Goal: Task Accomplishment & Management: Complete application form

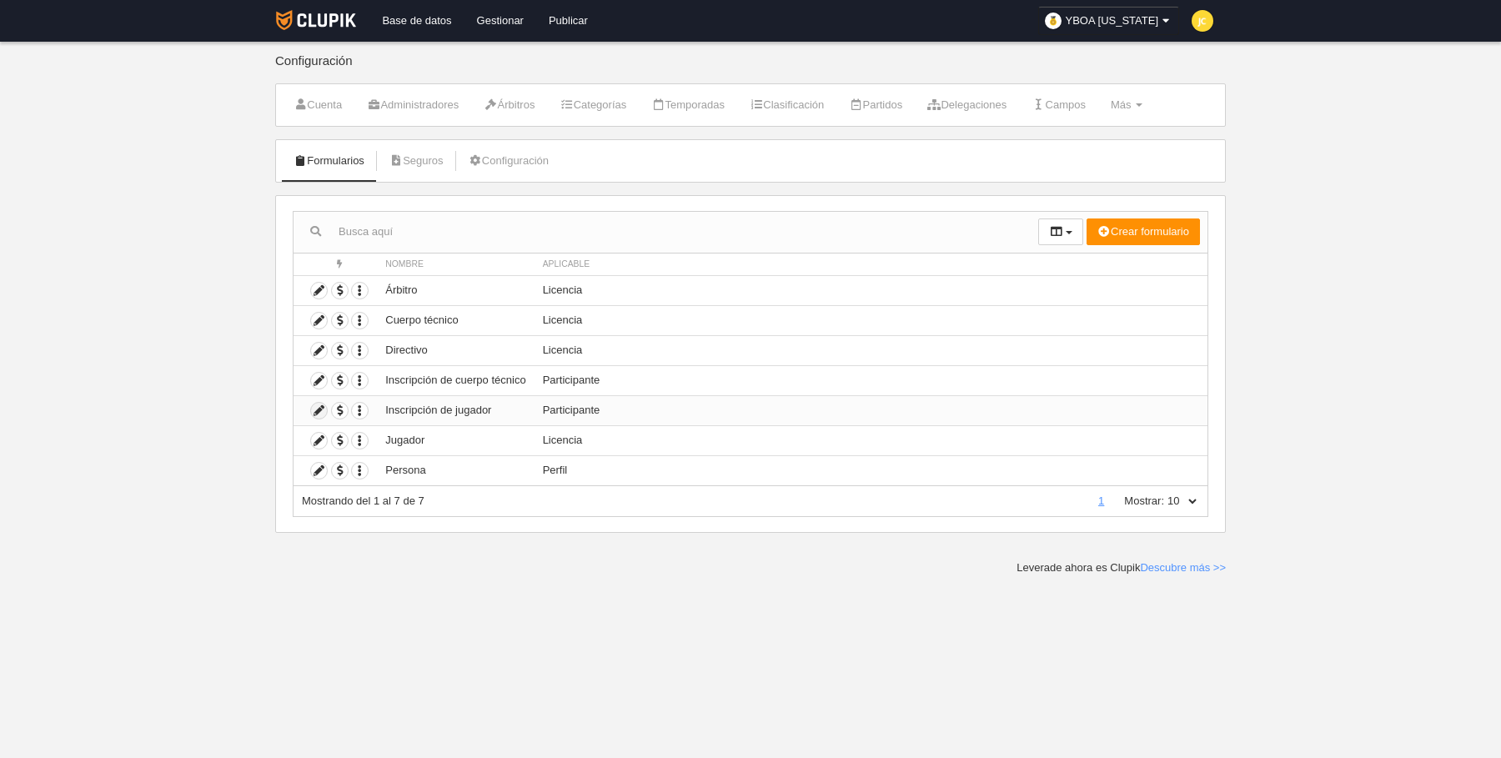
click at [323, 405] on icon at bounding box center [319, 411] width 16 height 16
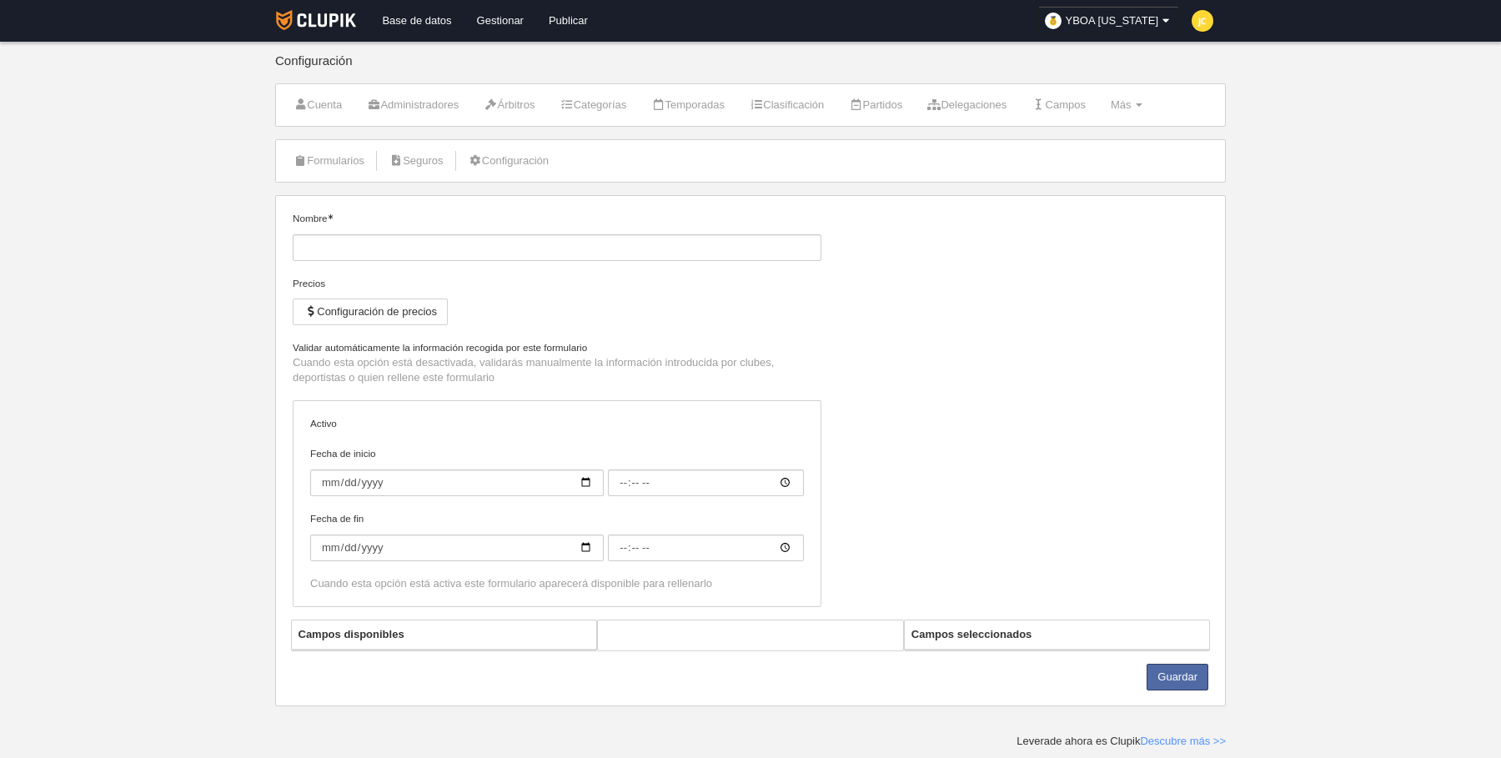
type input "Inscripción de jugador"
checkbox input "true"
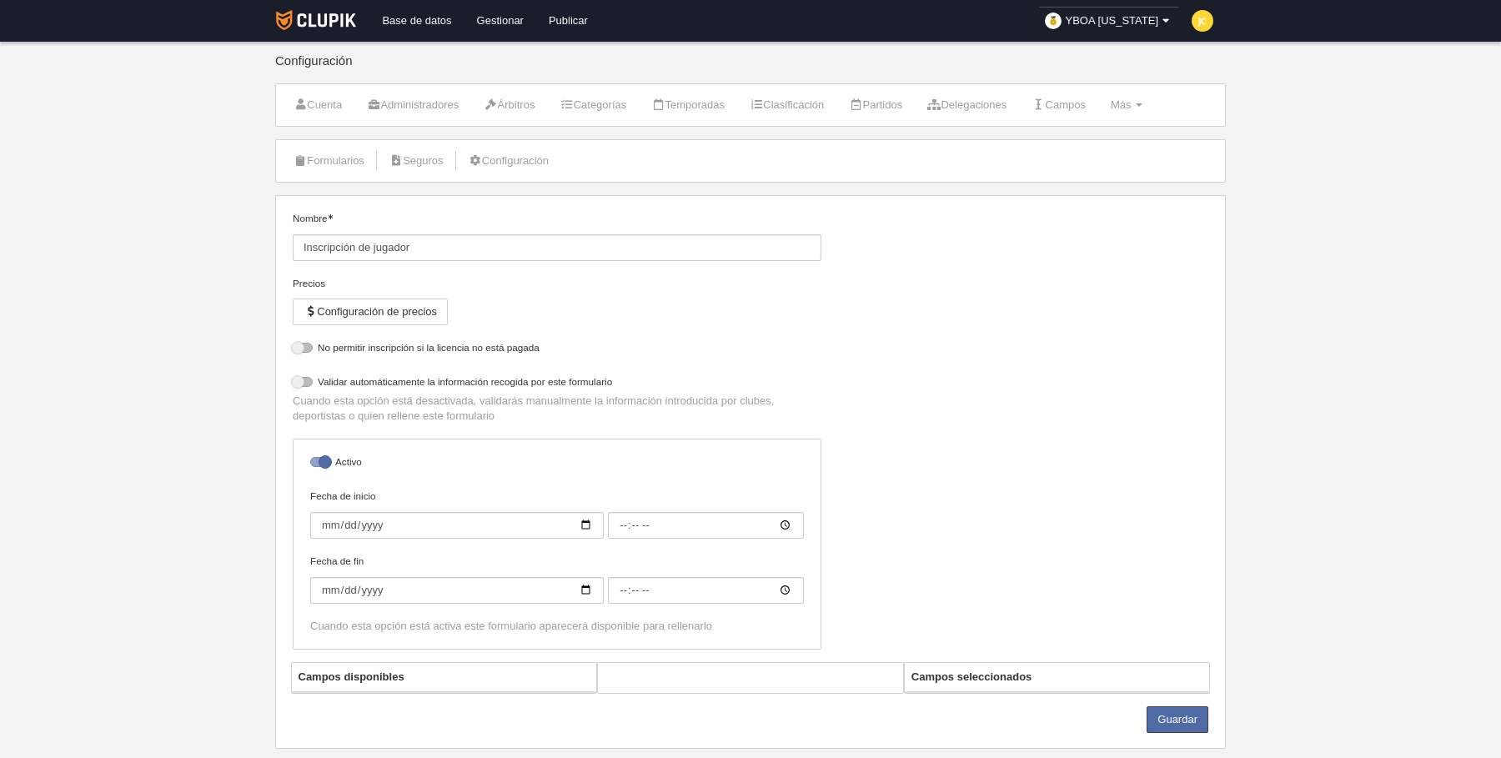
select select "selected"
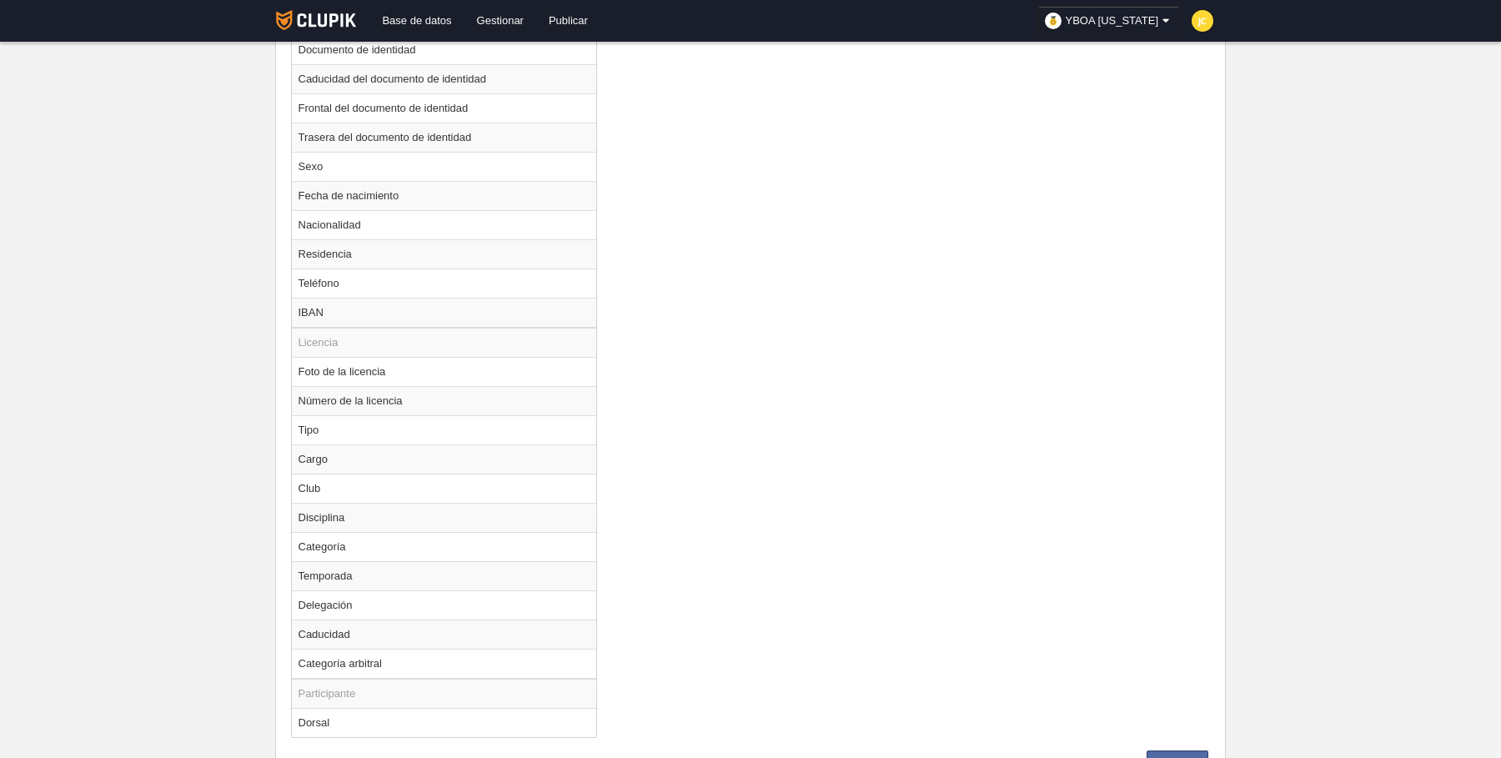
scroll to position [959, 0]
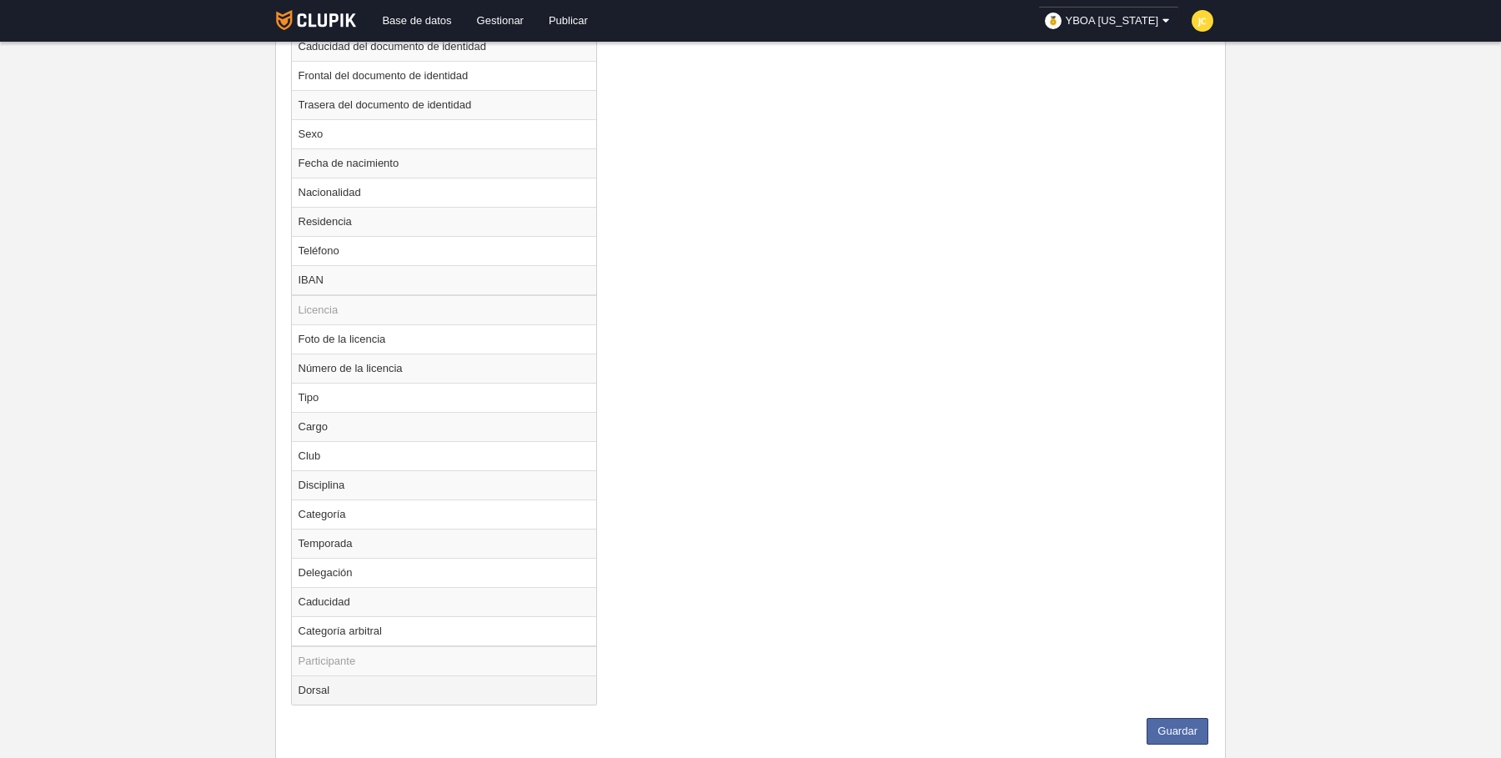
click at [425, 677] on td "Dorsal" at bounding box center [444, 690] width 305 height 29
radio input "true"
click at [951, 557] on div "Campos disponibles Perfil Foto del perfil Número del perfil Nombre Apellidos Em…" at bounding box center [751, 243] width 928 height 950
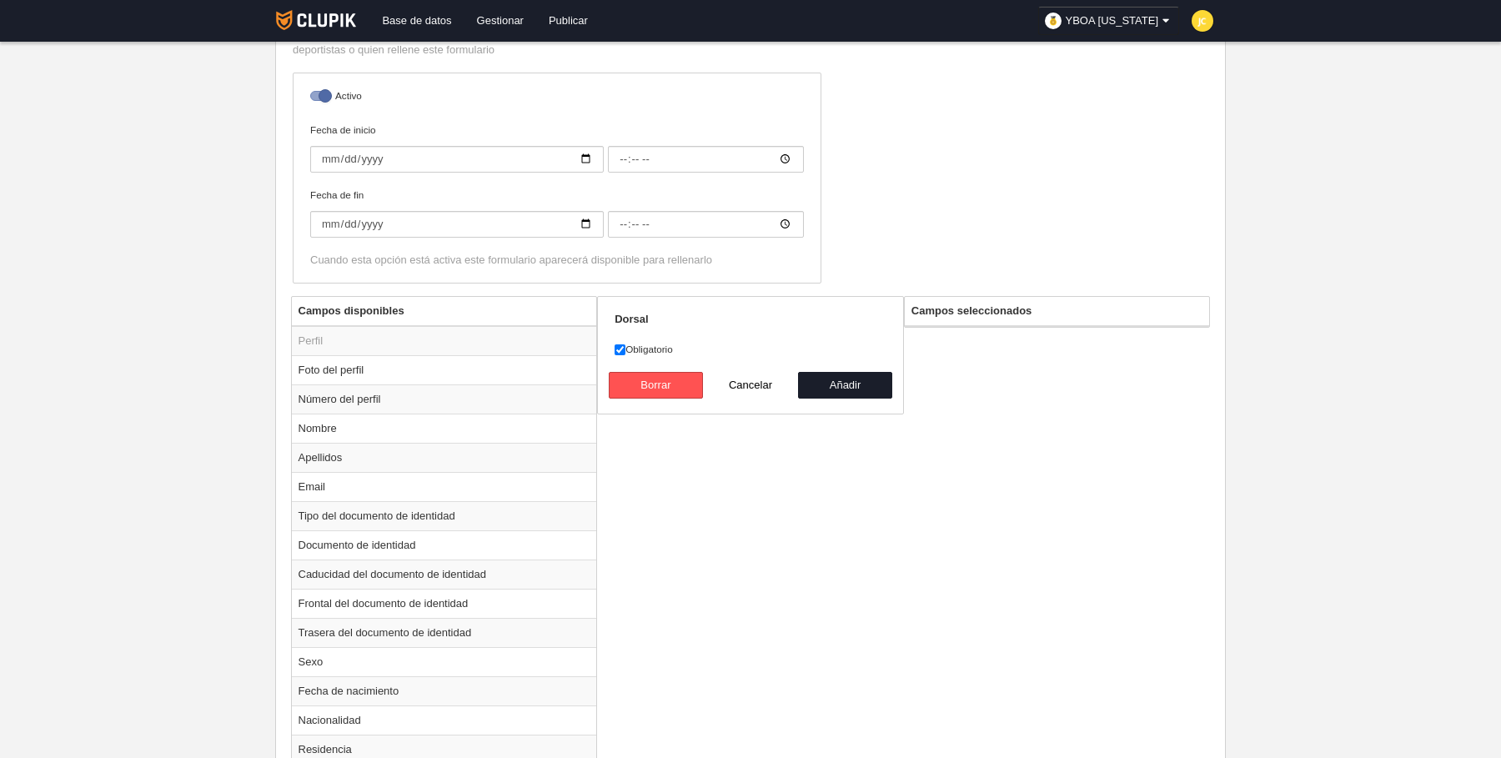
scroll to position [417, 0]
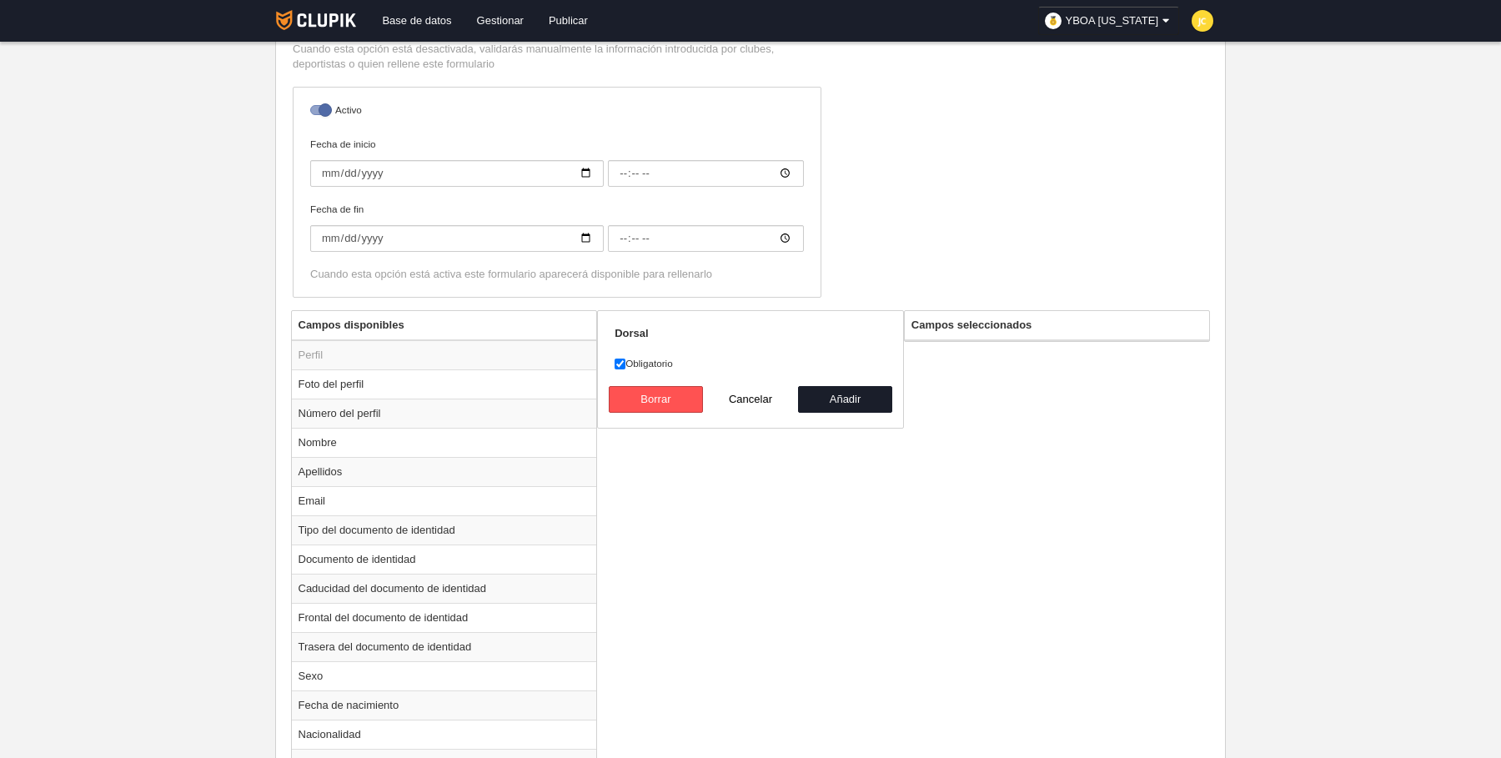
click at [641, 365] on label "Obligatorio" at bounding box center [751, 363] width 272 height 15
click at [626, 365] on input "Obligatorio" at bounding box center [620, 364] width 11 height 11
checkbox input "false"
click at [844, 400] on button "Añadir" at bounding box center [845, 399] width 95 height 27
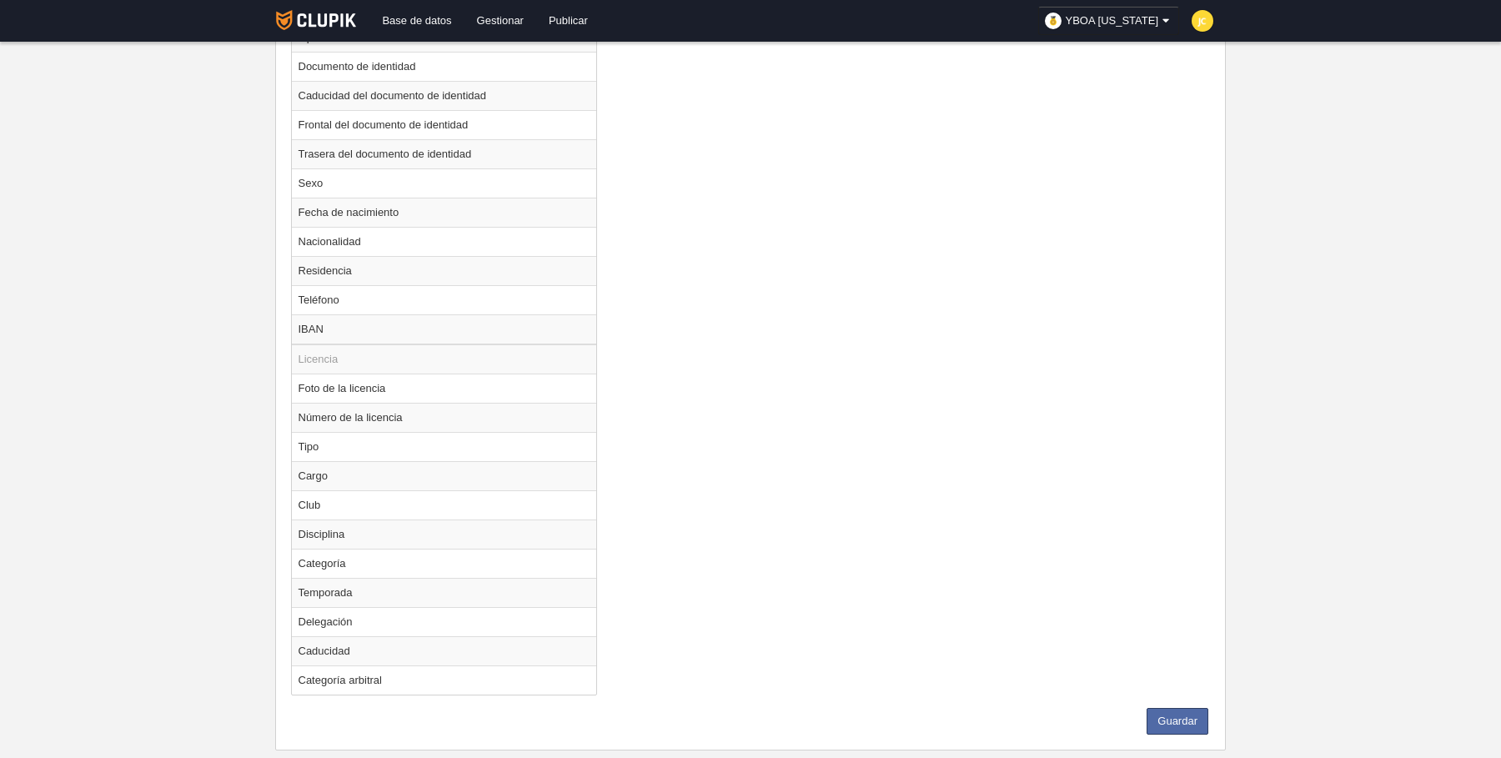
scroll to position [931, 0]
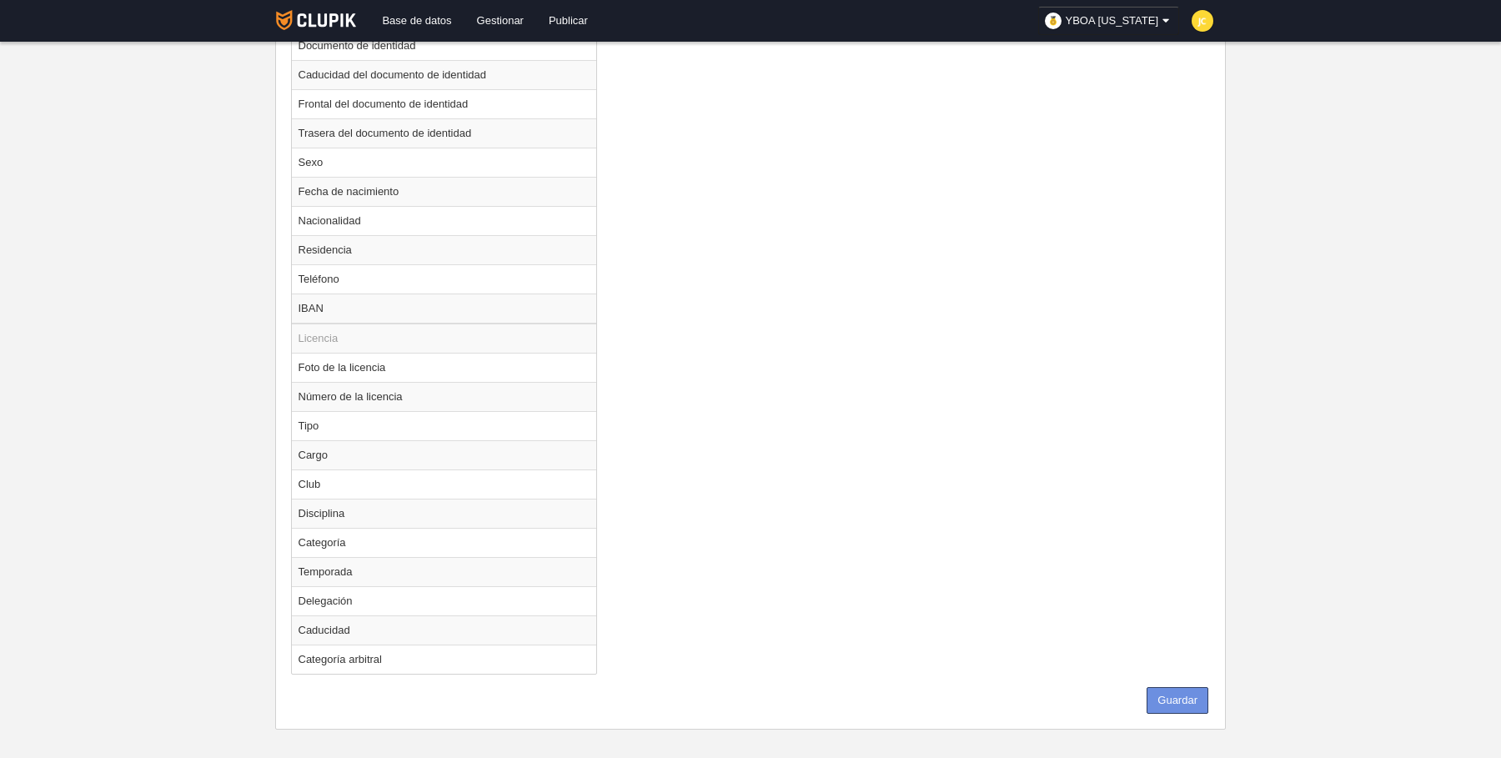
click at [1190, 688] on button "Guardar" at bounding box center [1178, 700] width 62 height 27
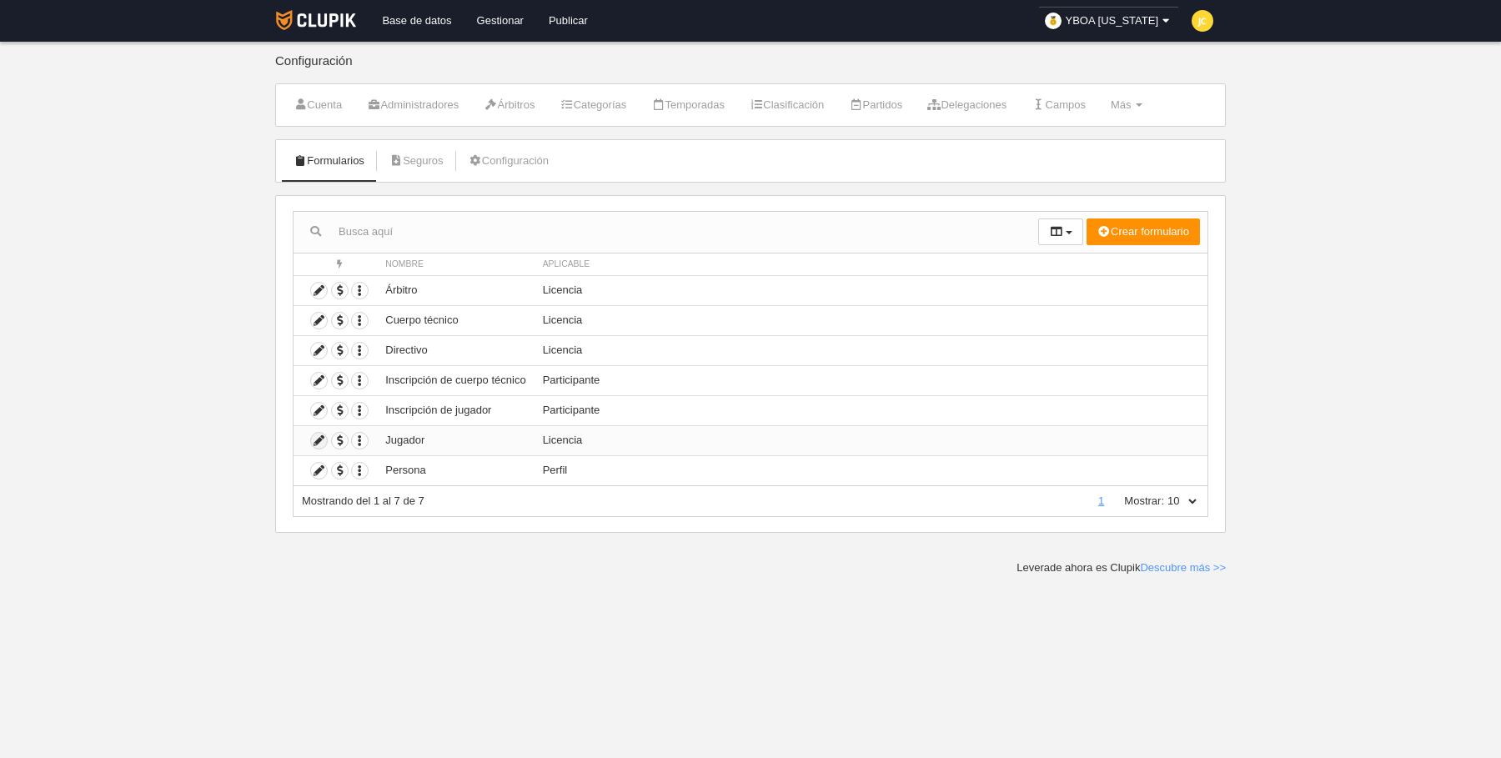
click at [321, 436] on icon at bounding box center [319, 441] width 16 height 16
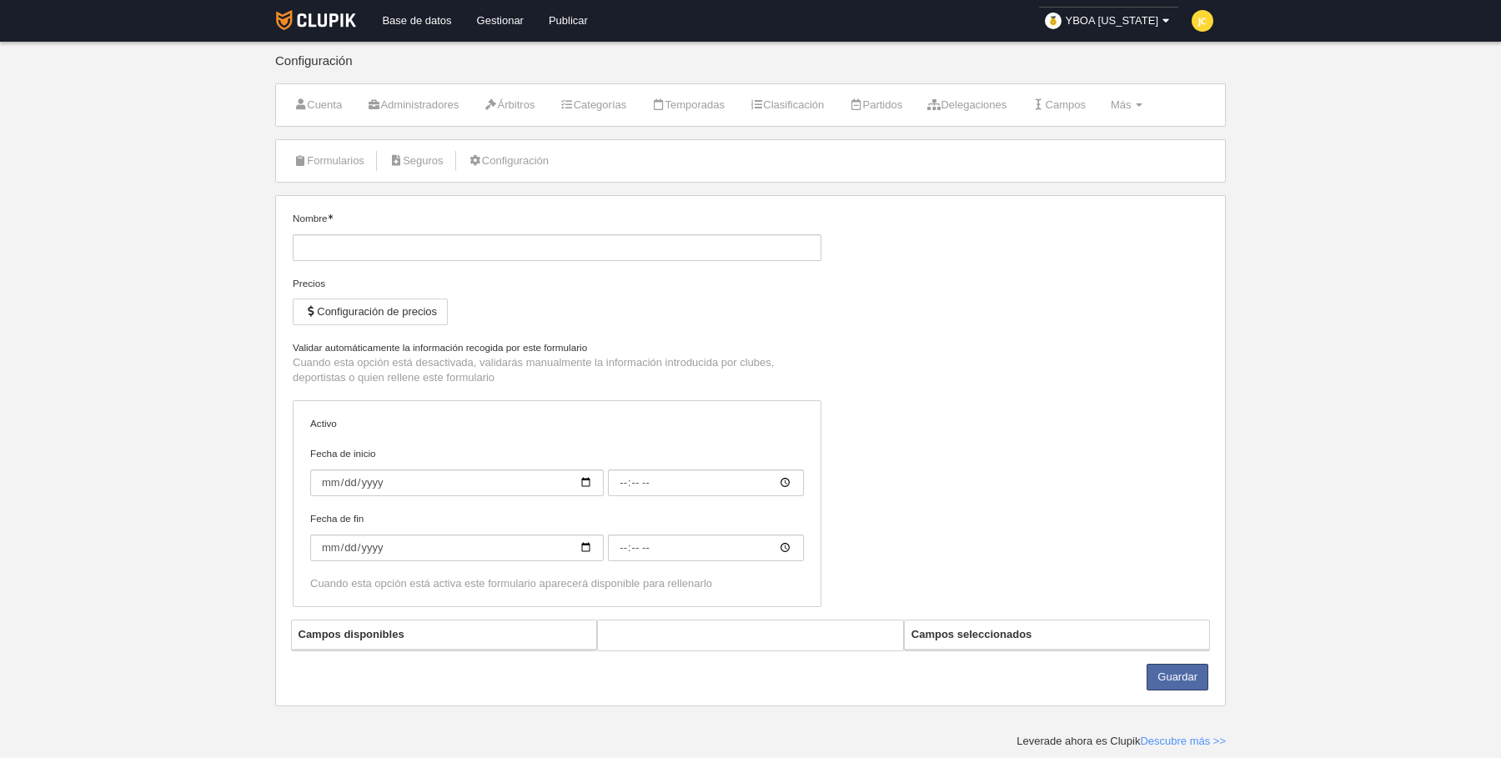
type input "Jugador"
checkbox input "true"
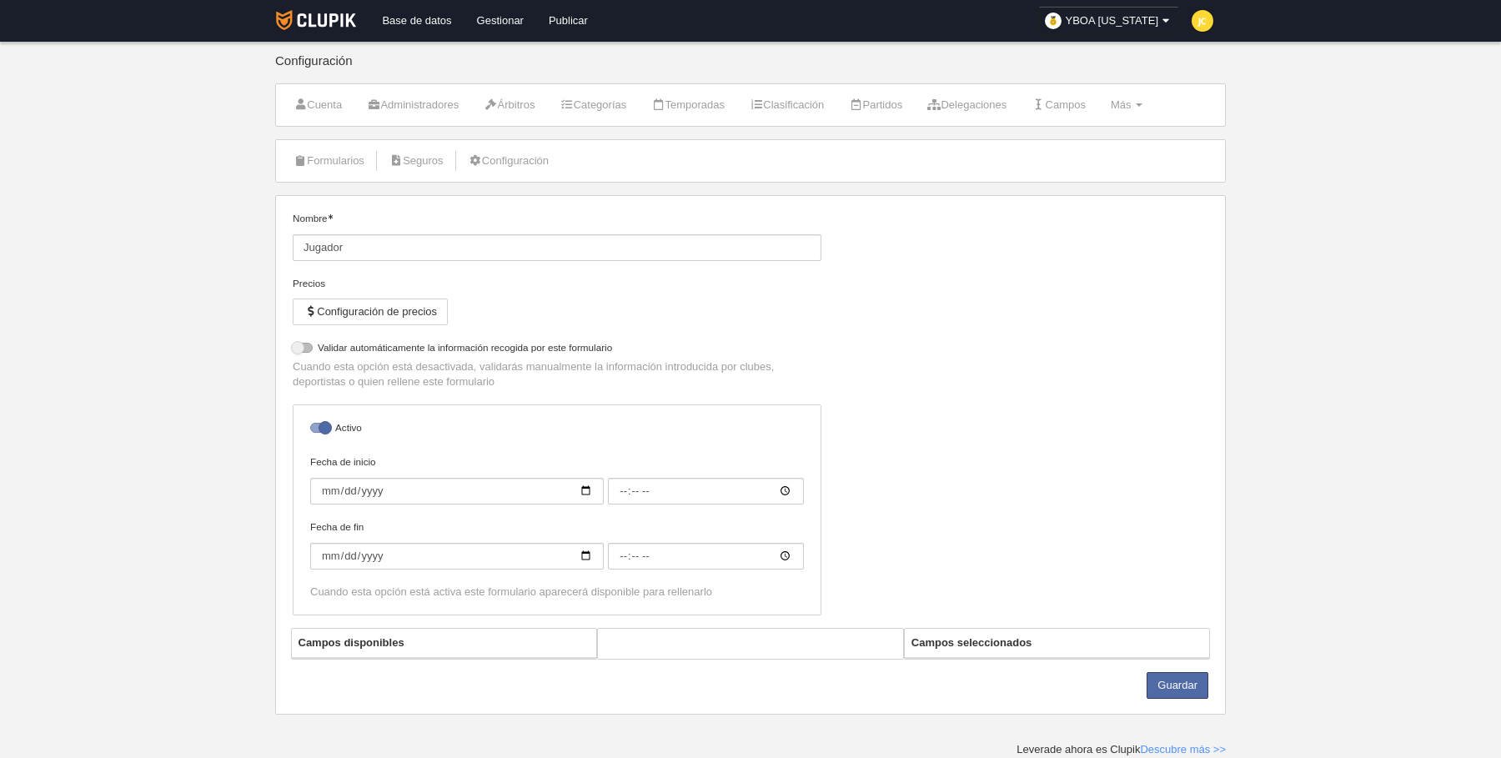
select select "selected"
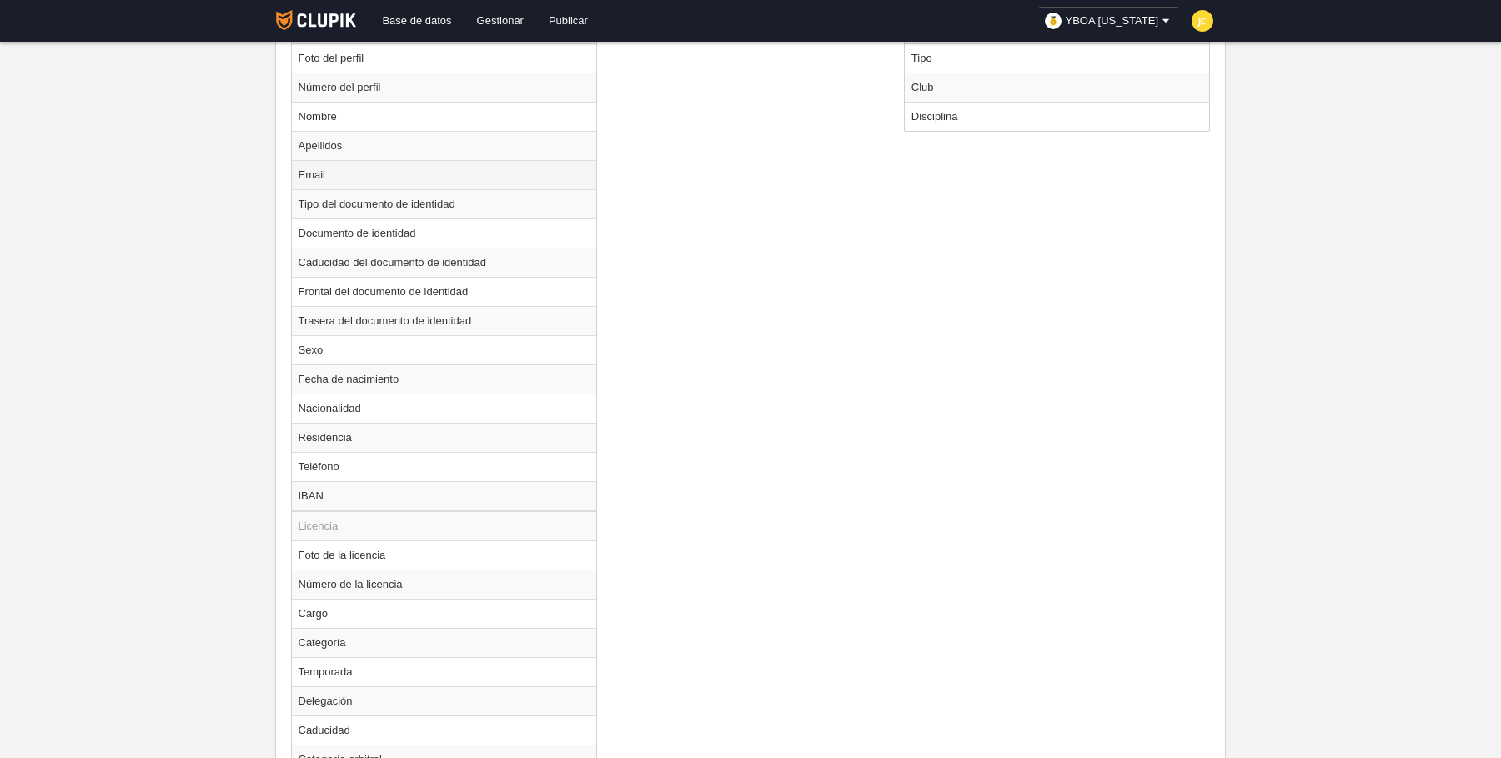
scroll to position [751, 0]
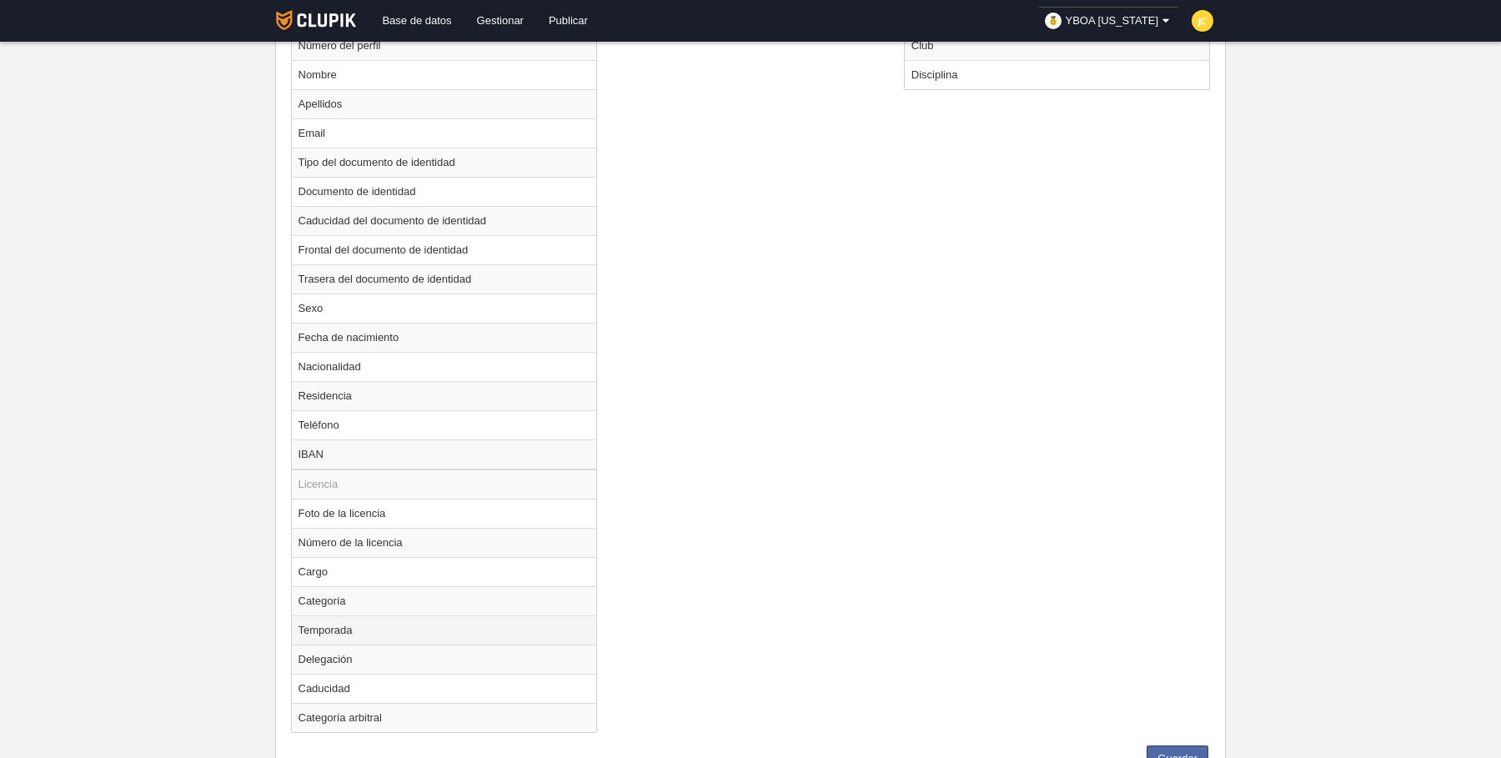
click at [463, 616] on td "Temporada" at bounding box center [444, 630] width 305 height 29
radio input "true"
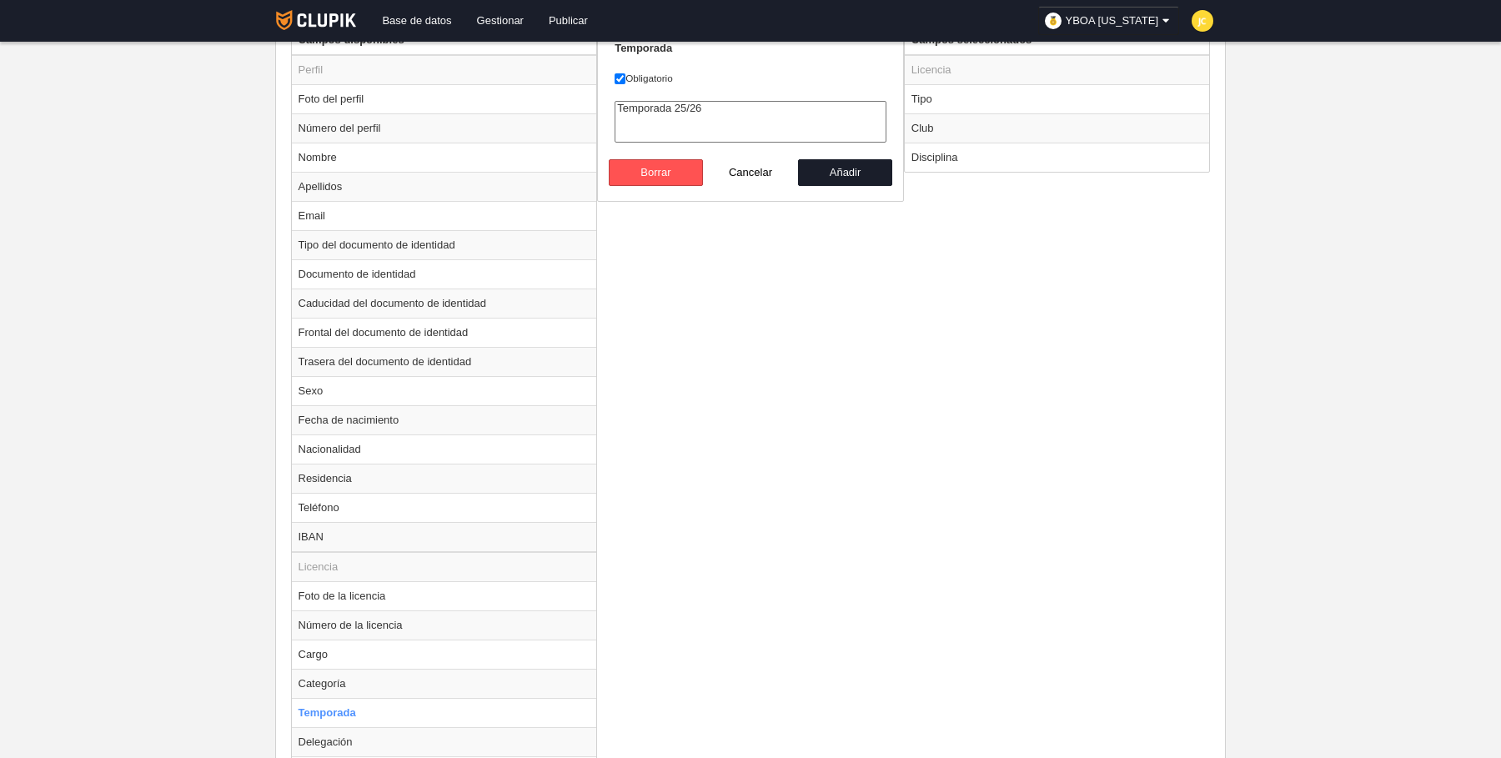
scroll to position [667, 0]
select select "8583"
click at [716, 105] on option "Temporada 25/26" at bounding box center [751, 109] width 270 height 13
click at [636, 81] on label "Obligatorio" at bounding box center [751, 79] width 272 height 15
click at [626, 81] on input "Obligatorio" at bounding box center [620, 79] width 11 height 11
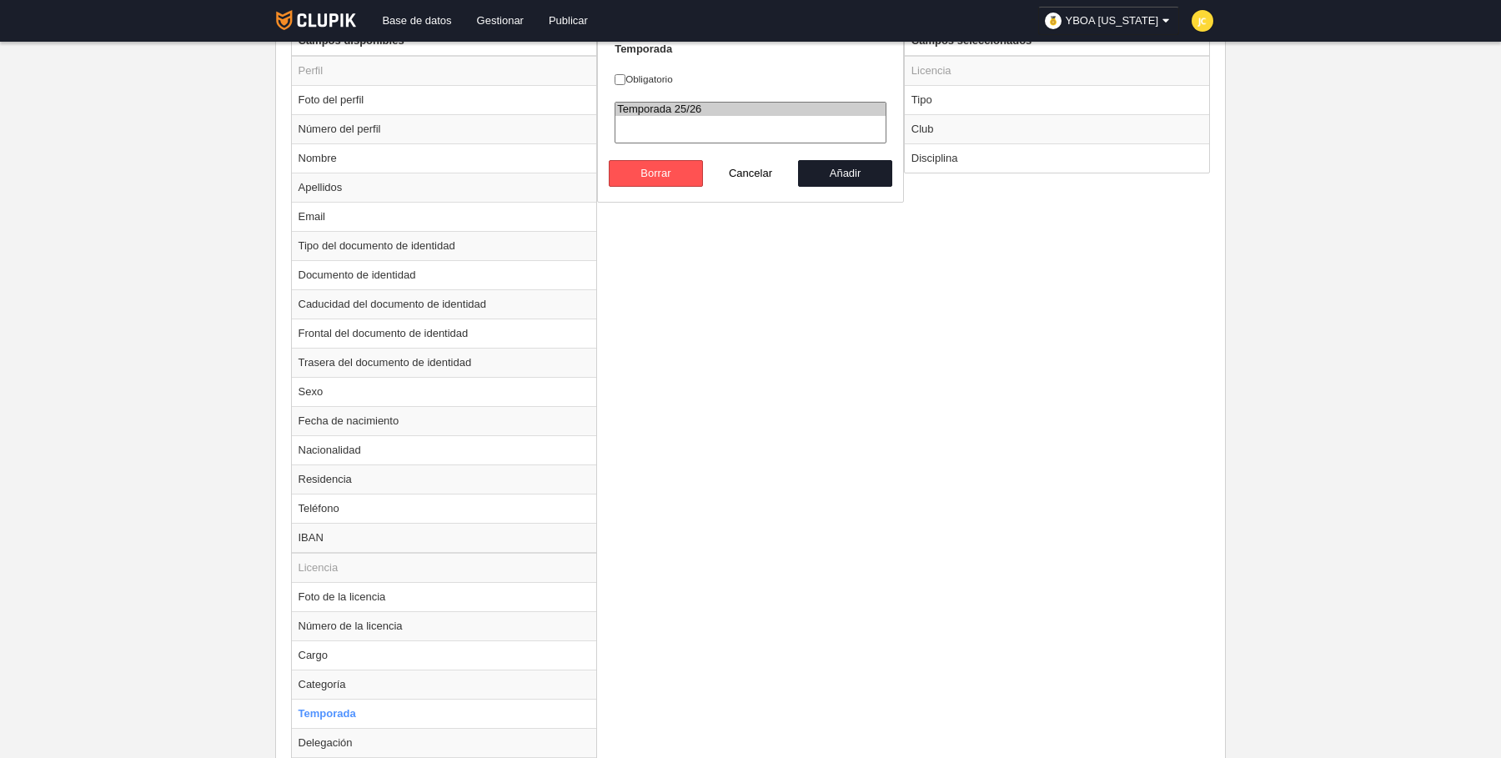
click at [651, 74] on label "Obligatorio" at bounding box center [751, 79] width 272 height 15
click at [626, 74] on input "Obligatorio" at bounding box center [620, 79] width 11 height 11
checkbox input "true"
click at [864, 168] on button "Añadir" at bounding box center [845, 173] width 95 height 27
radio input "false"
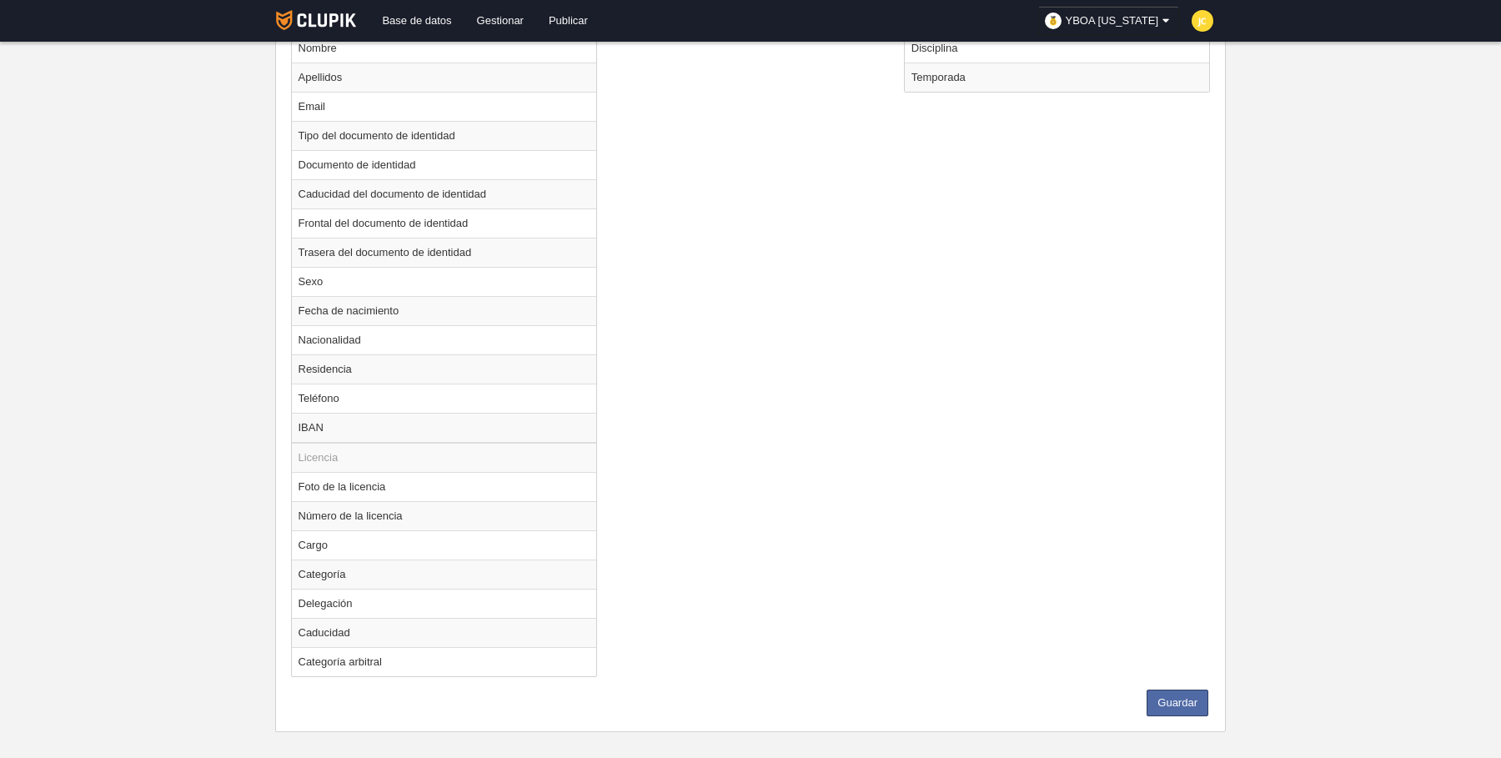
scroll to position [782, 0]
click at [406, 618] on td "Caducidad" at bounding box center [444, 628] width 305 height 29
radio input "true"
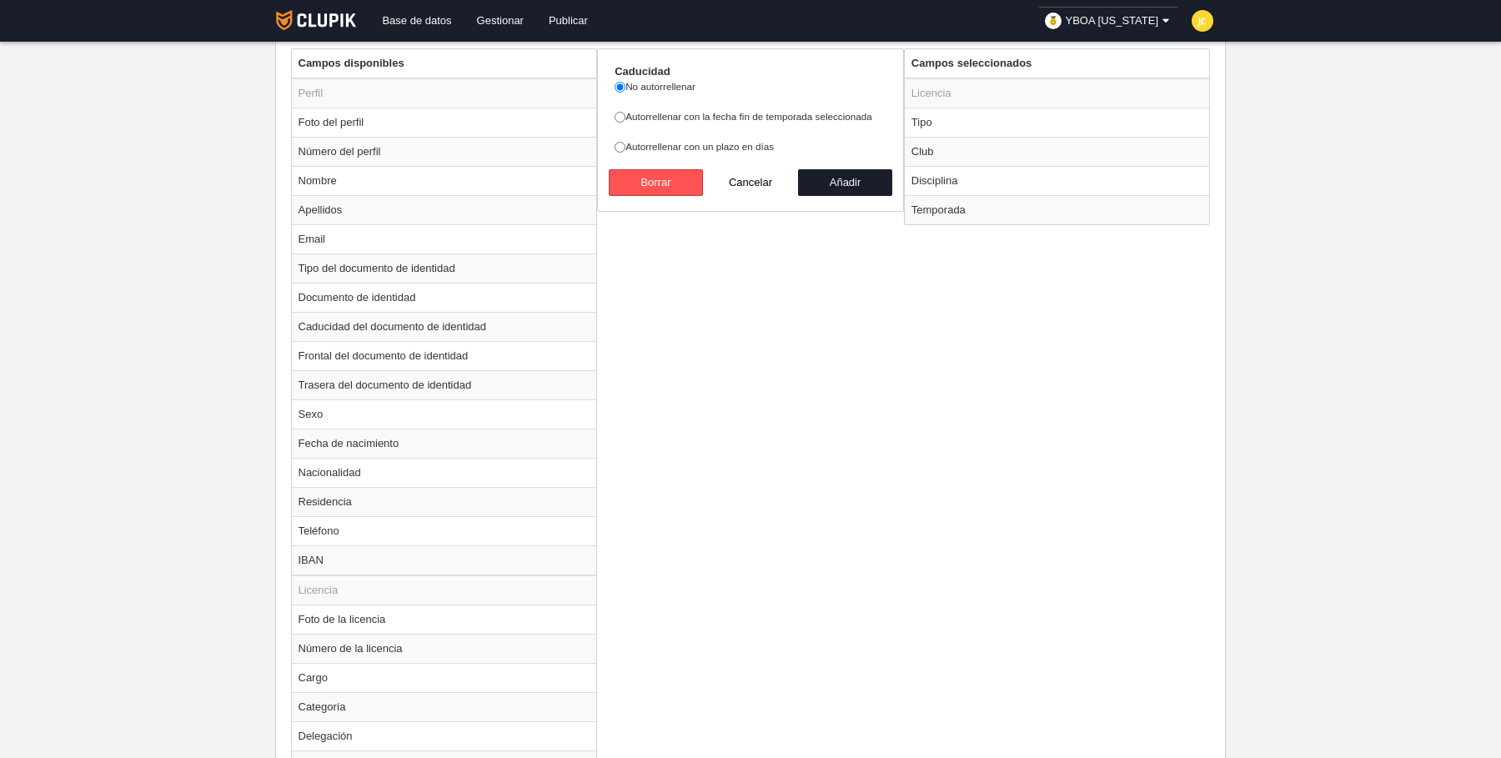
scroll to position [573, 0]
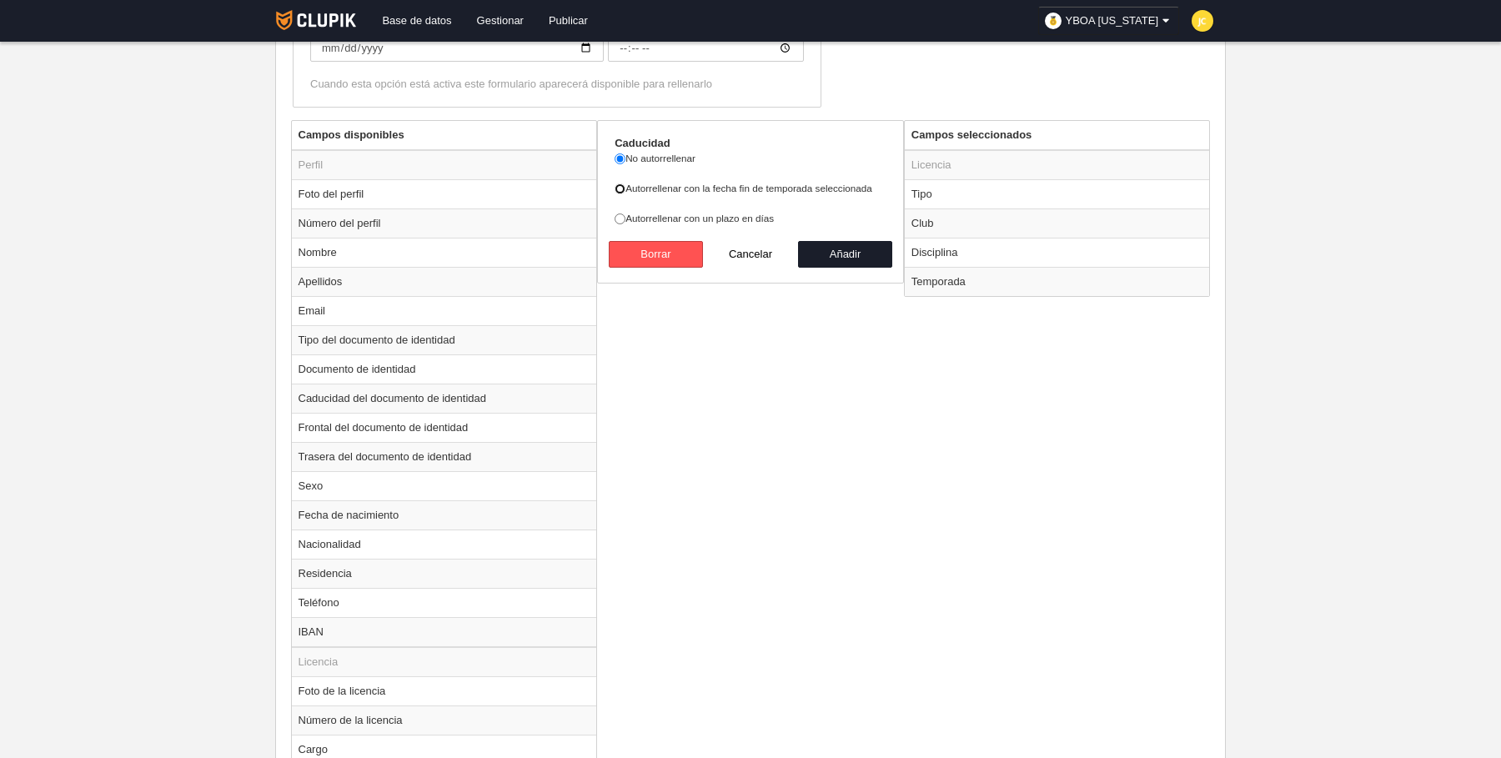
click at [620, 185] on input "Autorrellenar con la fecha fin de temporada seleccionada" at bounding box center [620, 189] width 11 height 11
radio input "true"
click at [834, 256] on button "Añadir" at bounding box center [845, 254] width 95 height 27
radio input "false"
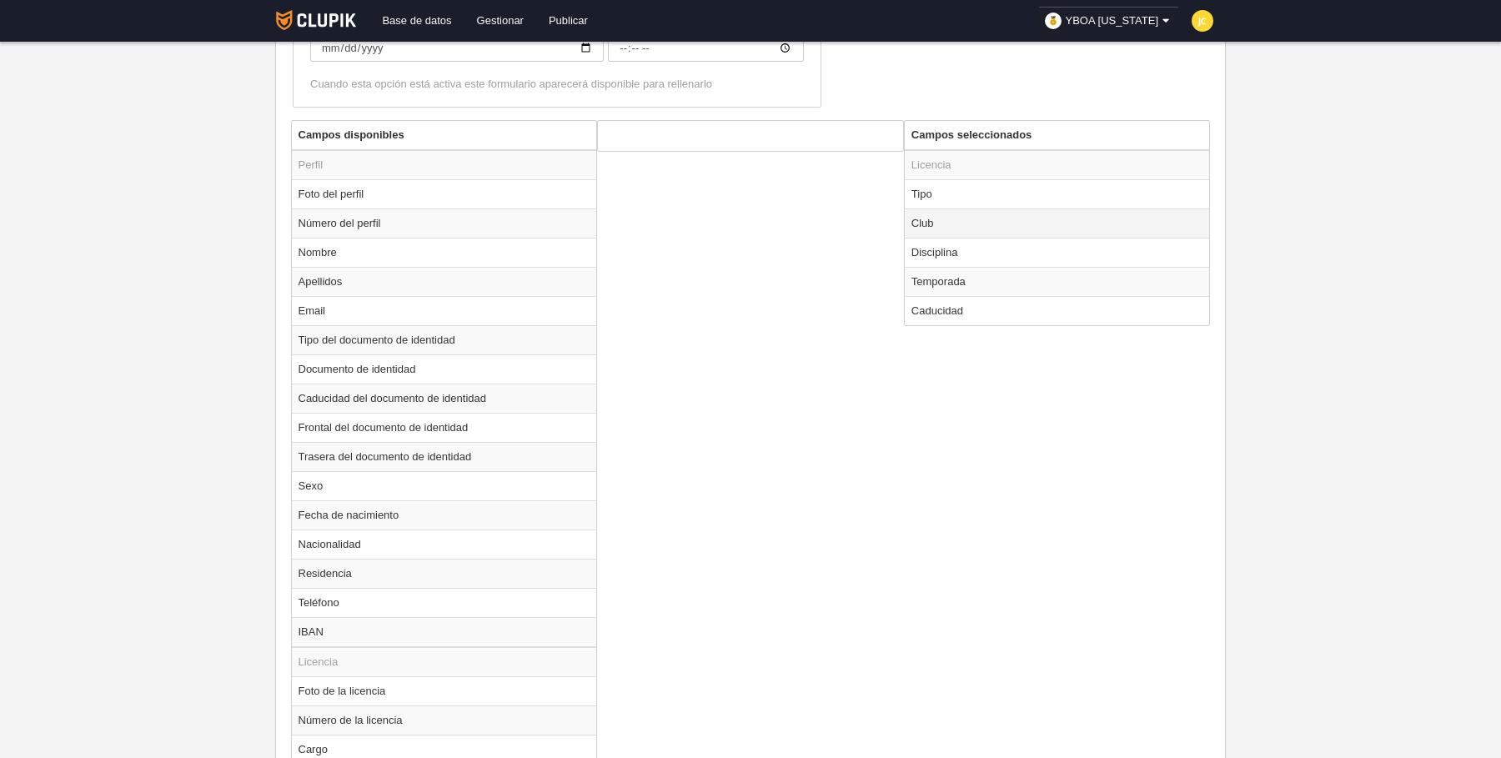
click at [957, 220] on td "Club" at bounding box center [1057, 223] width 305 height 29
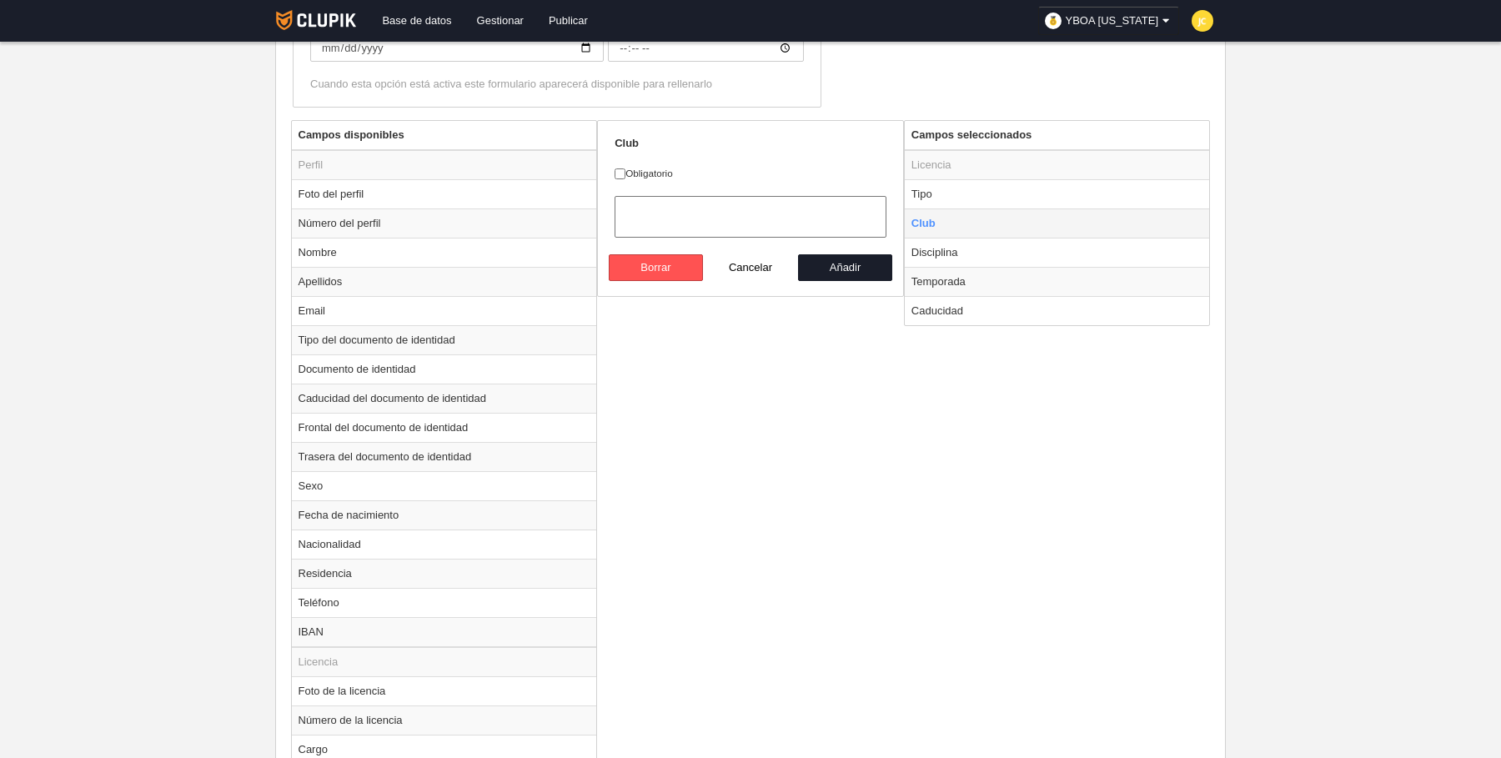
radio input "true"
click at [621, 168] on input "Obligatorio" at bounding box center [620, 173] width 11 height 11
checkbox input "true"
click at [842, 262] on button "Añadir" at bounding box center [845, 267] width 95 height 27
radio input "false"
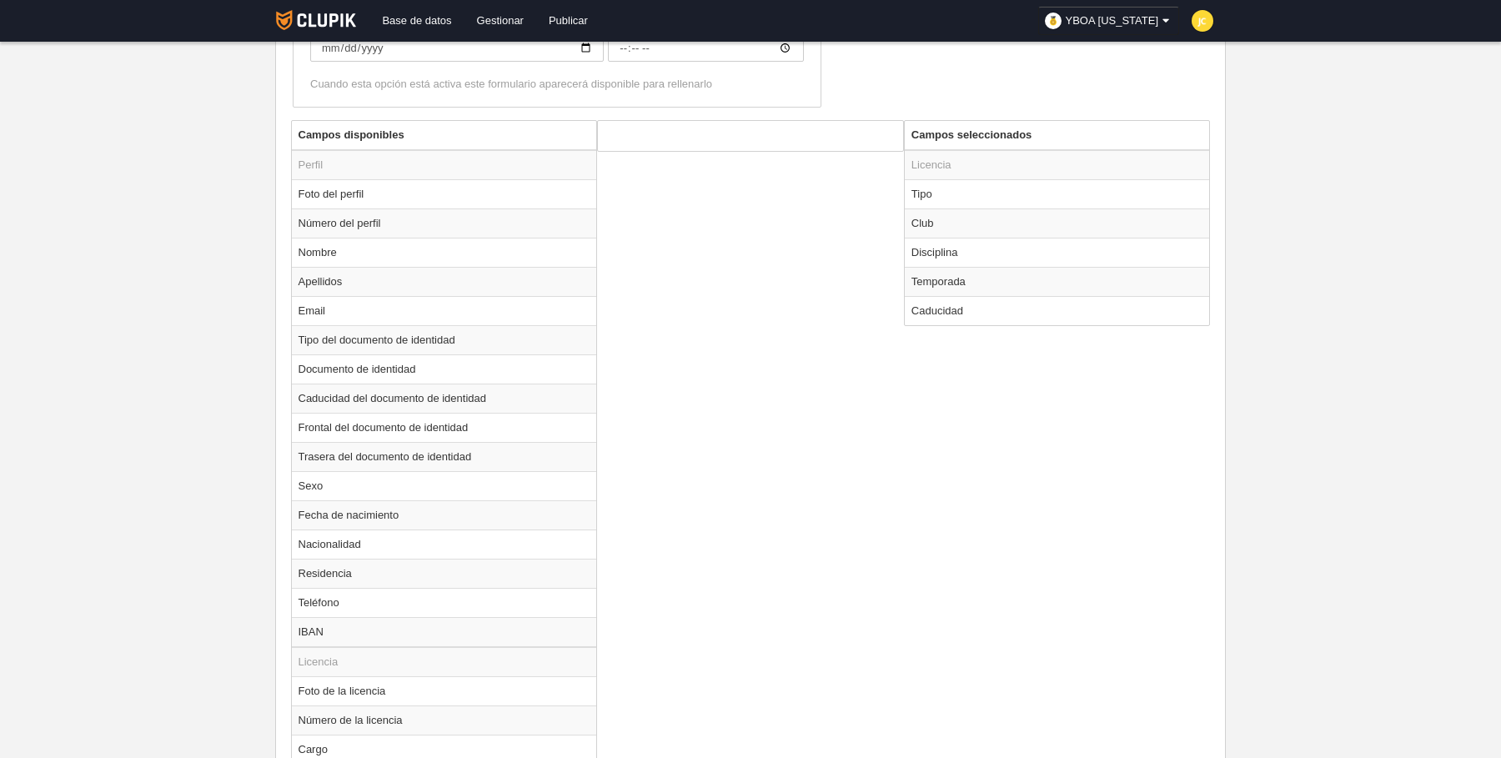
click at [983, 414] on div "Campos disponibles Perfil Foto del perfil Número del perfil Nombre Apellidos Em…" at bounding box center [751, 492] width 928 height 745
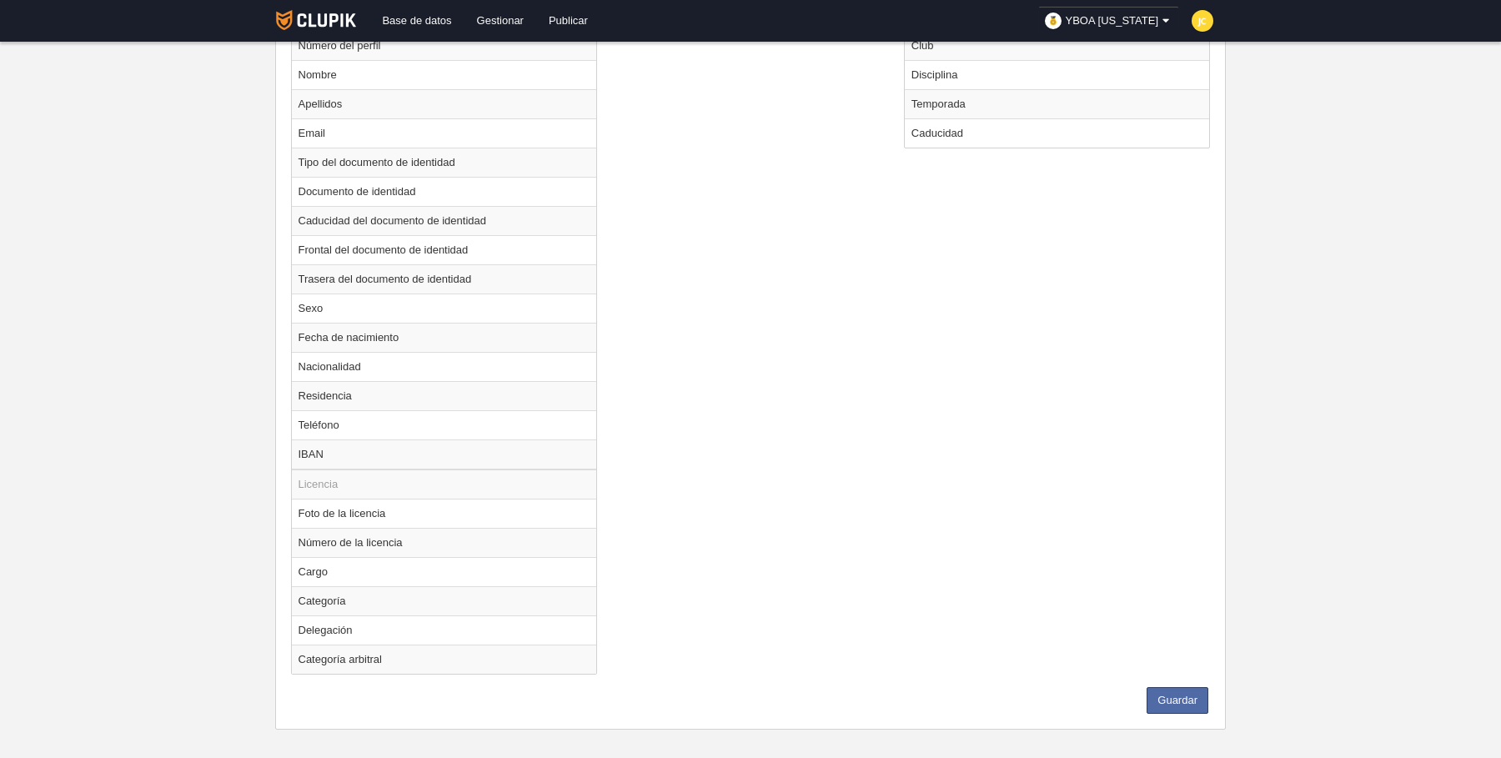
scroll to position [752, 0]
click at [1179, 687] on button "Guardar" at bounding box center [1178, 699] width 62 height 27
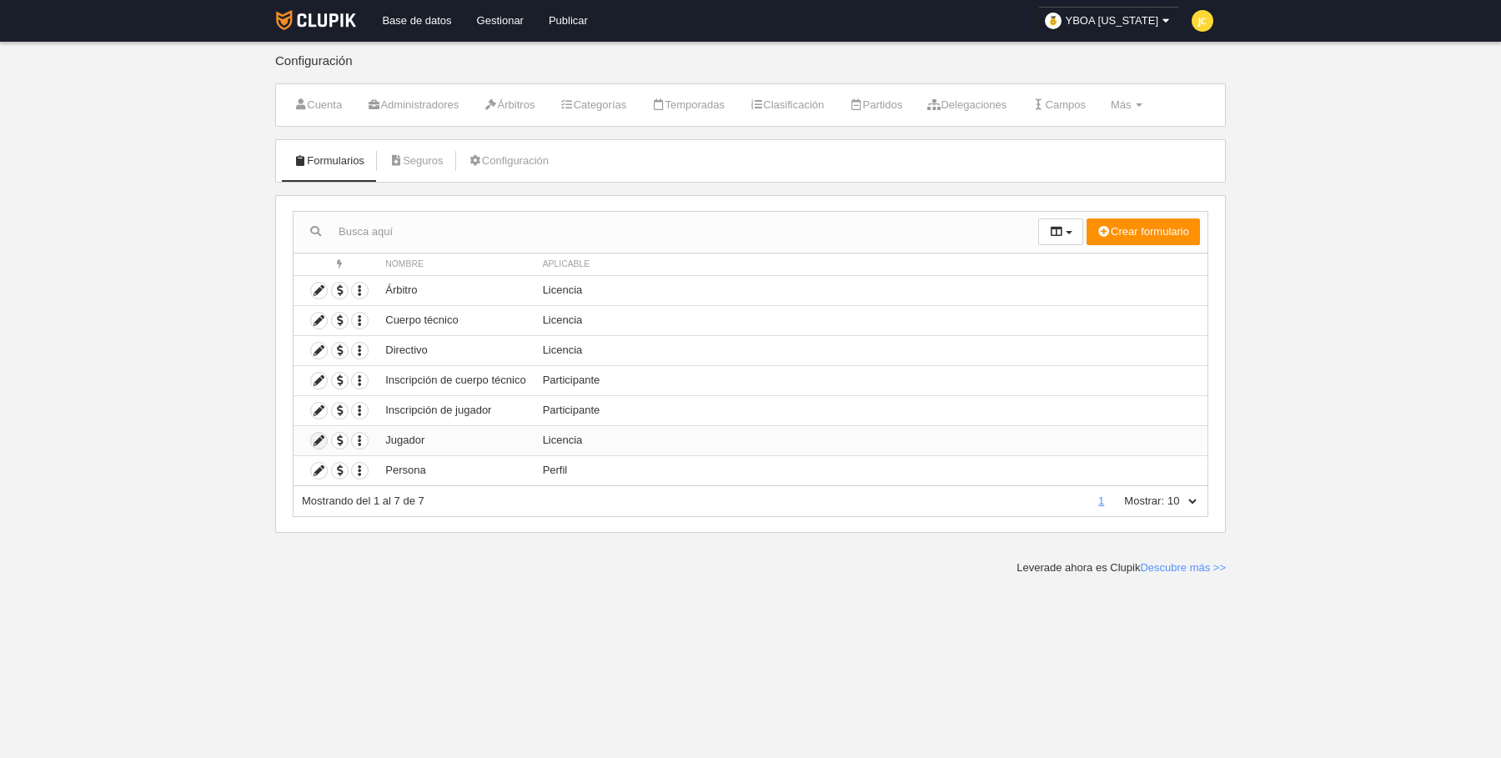
click at [320, 438] on icon at bounding box center [319, 441] width 16 height 16
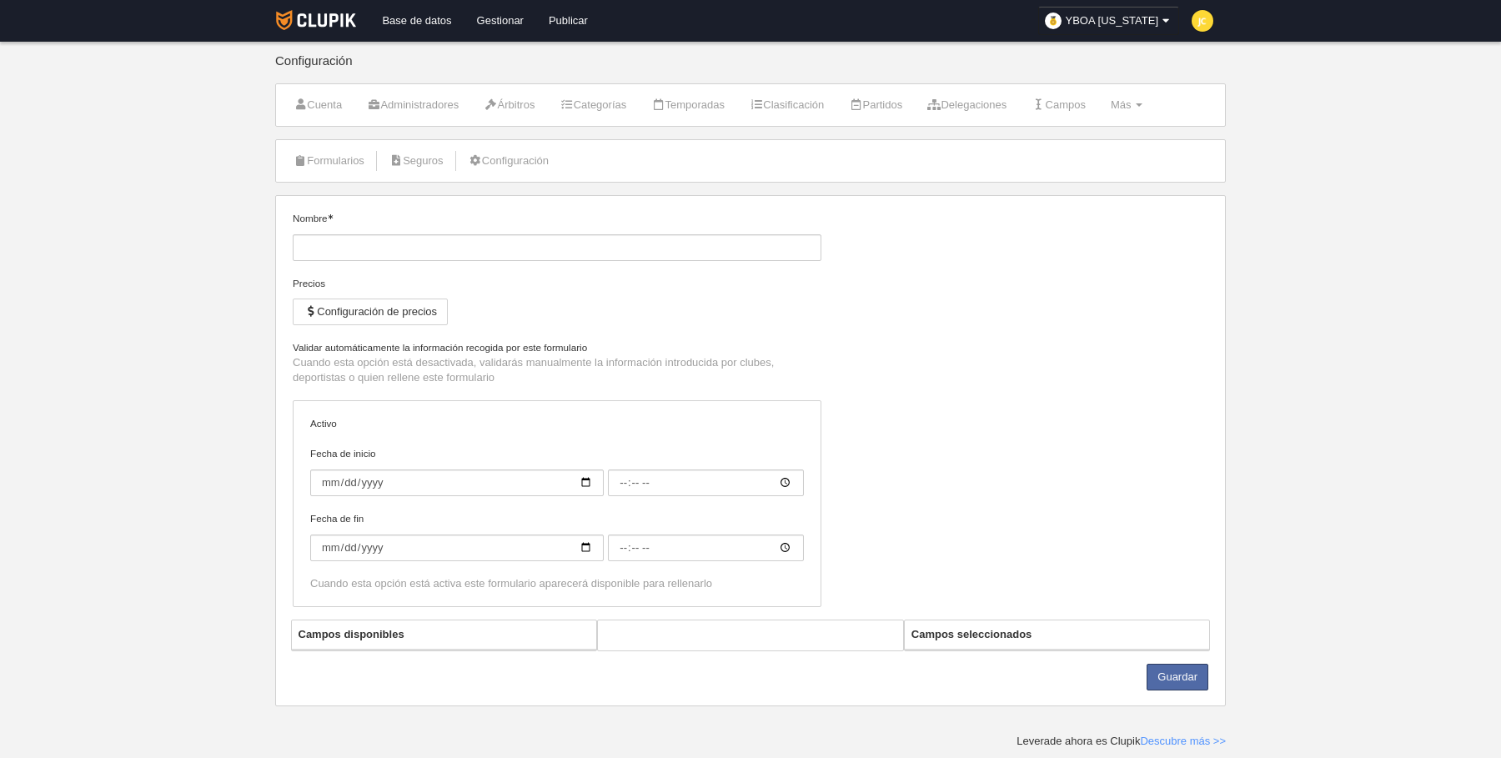
type input "Jugador"
checkbox input "true"
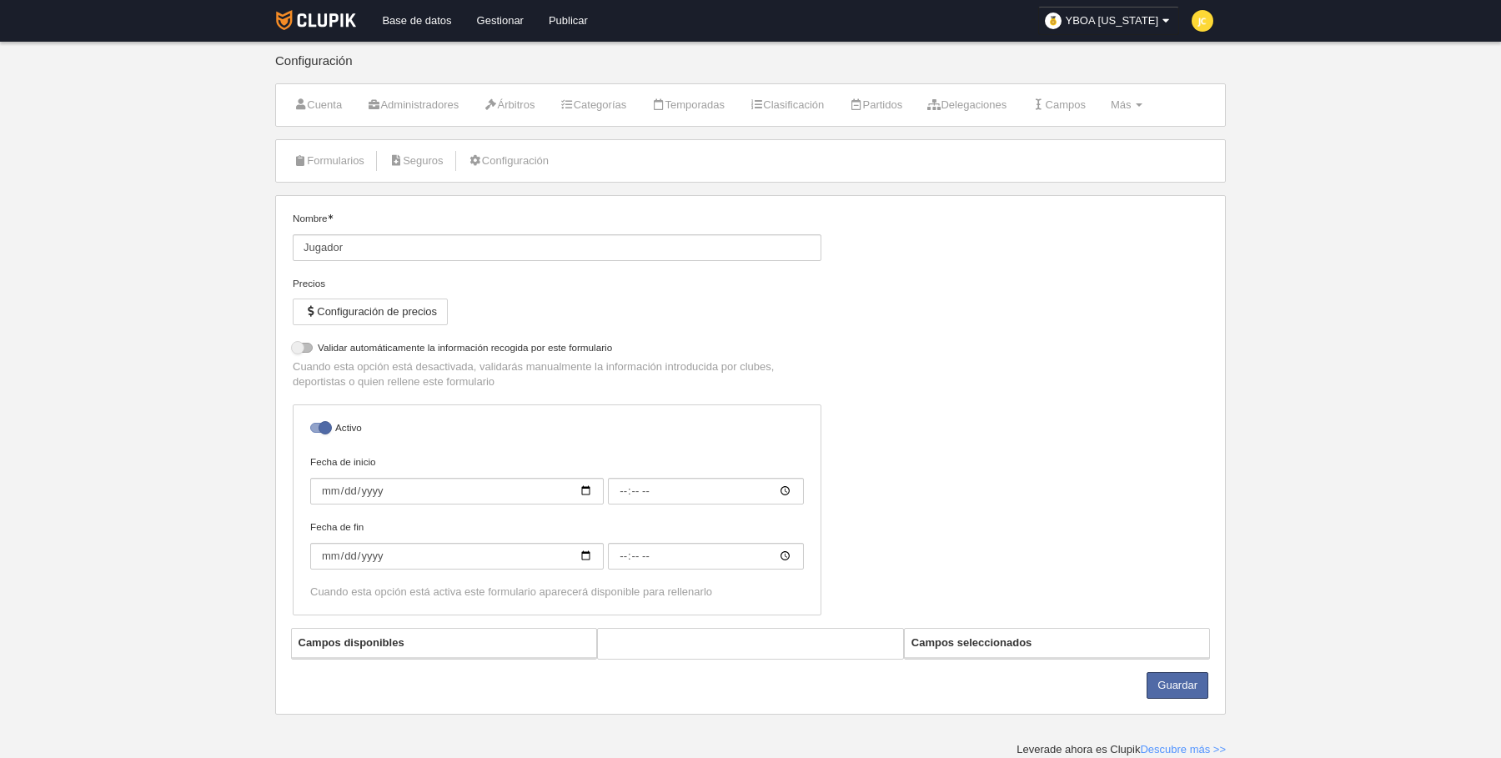
click at [996, 520] on div "Nombre Jugador Precios Configuración de precios No permitir inscripción si la l…" at bounding box center [751, 419] width 928 height 417
select select "selected"
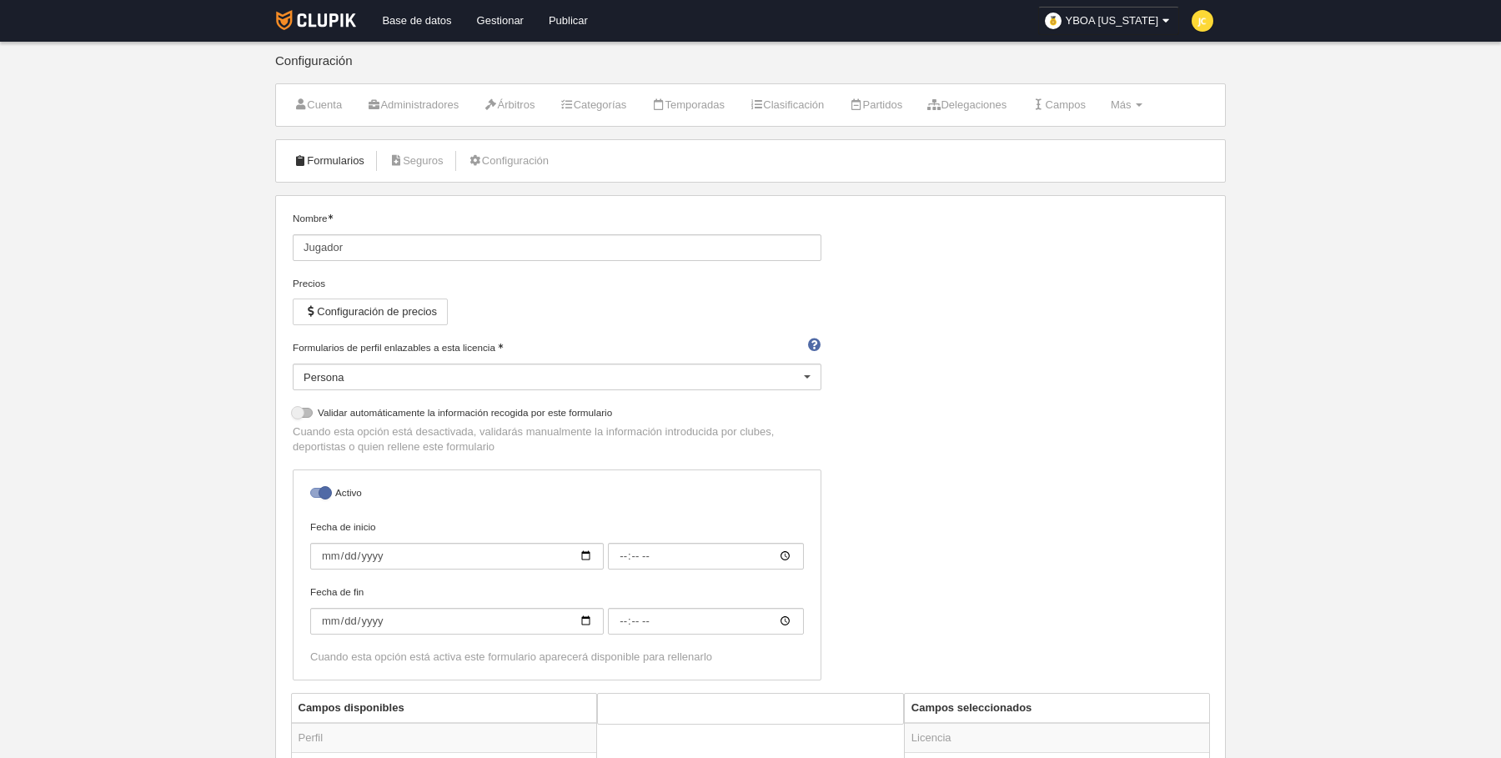
click at [339, 158] on link "Formularios" at bounding box center [328, 160] width 89 height 25
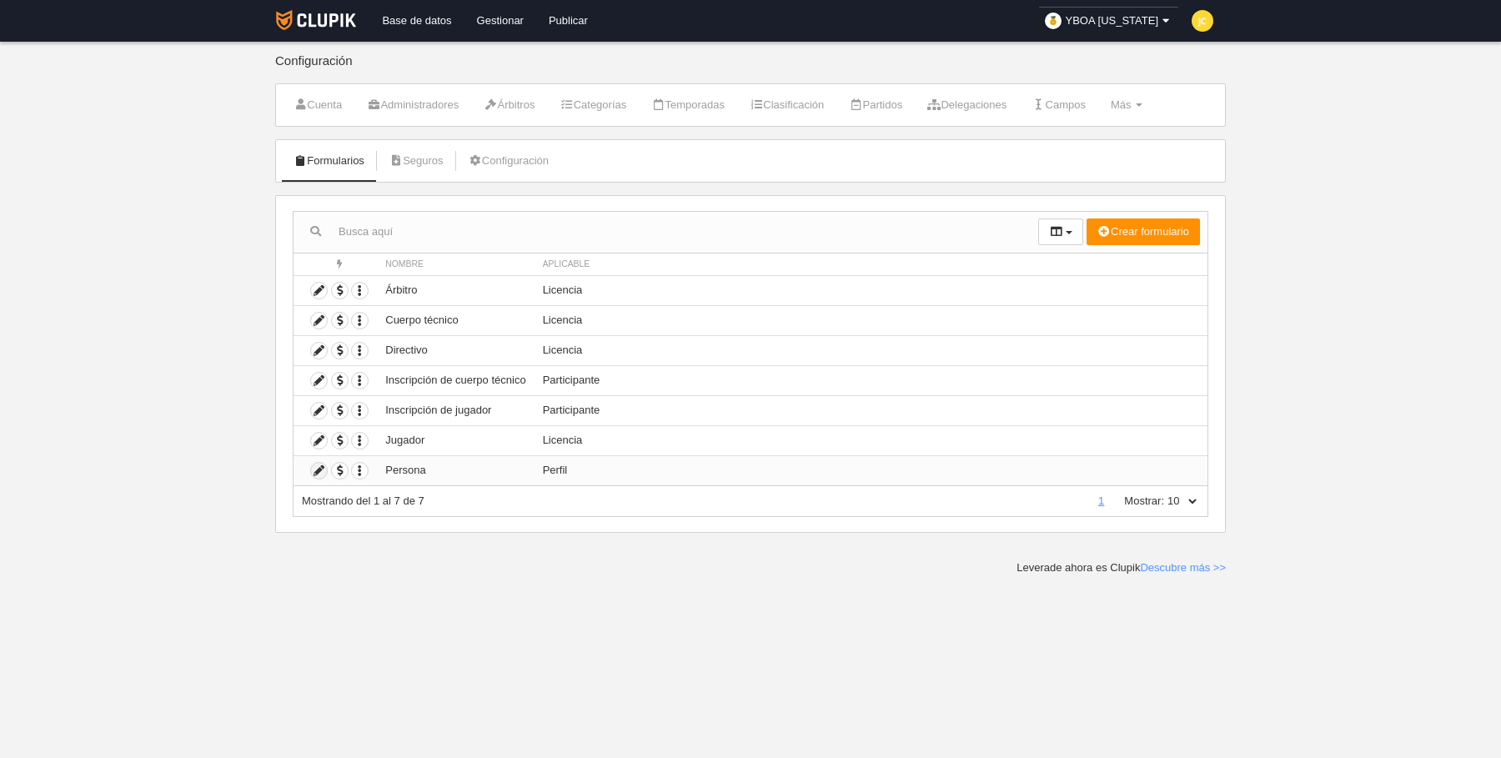
click at [317, 463] on icon at bounding box center [319, 471] width 16 height 16
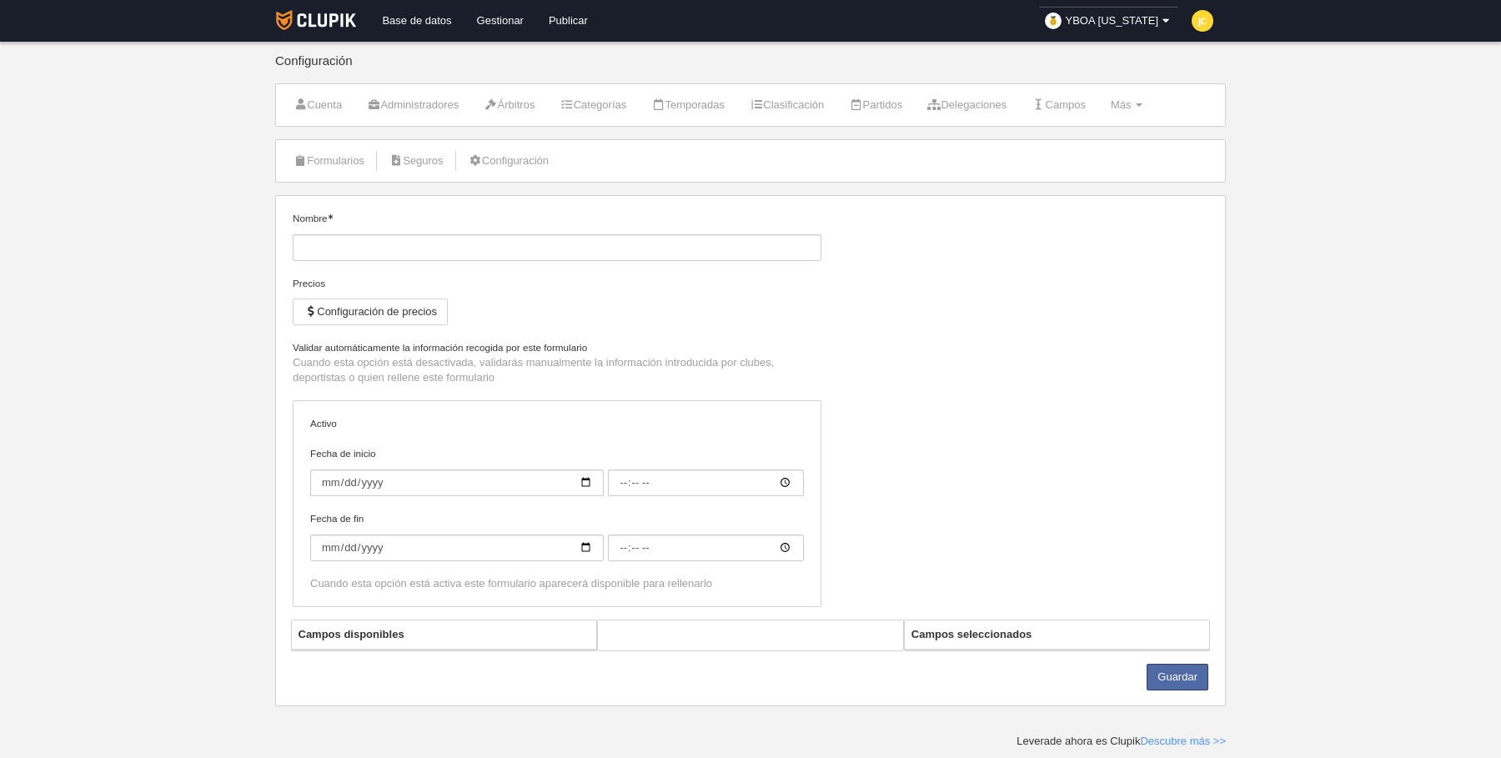
type input "Persona"
checkbox input "true"
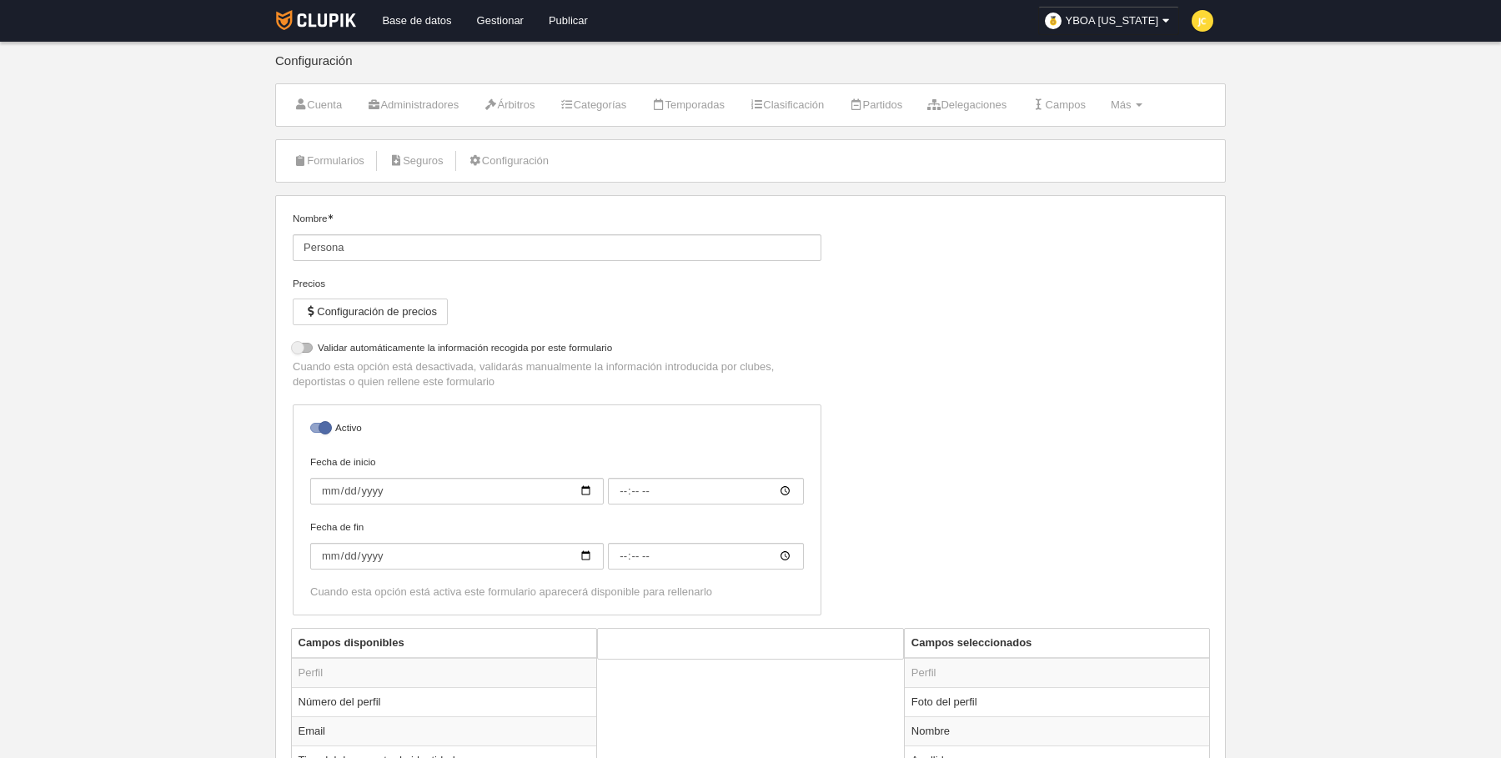
click at [907, 409] on div "Nombre Persona Precios Configuración de precios No permitir inscripción si la l…" at bounding box center [751, 419] width 928 height 417
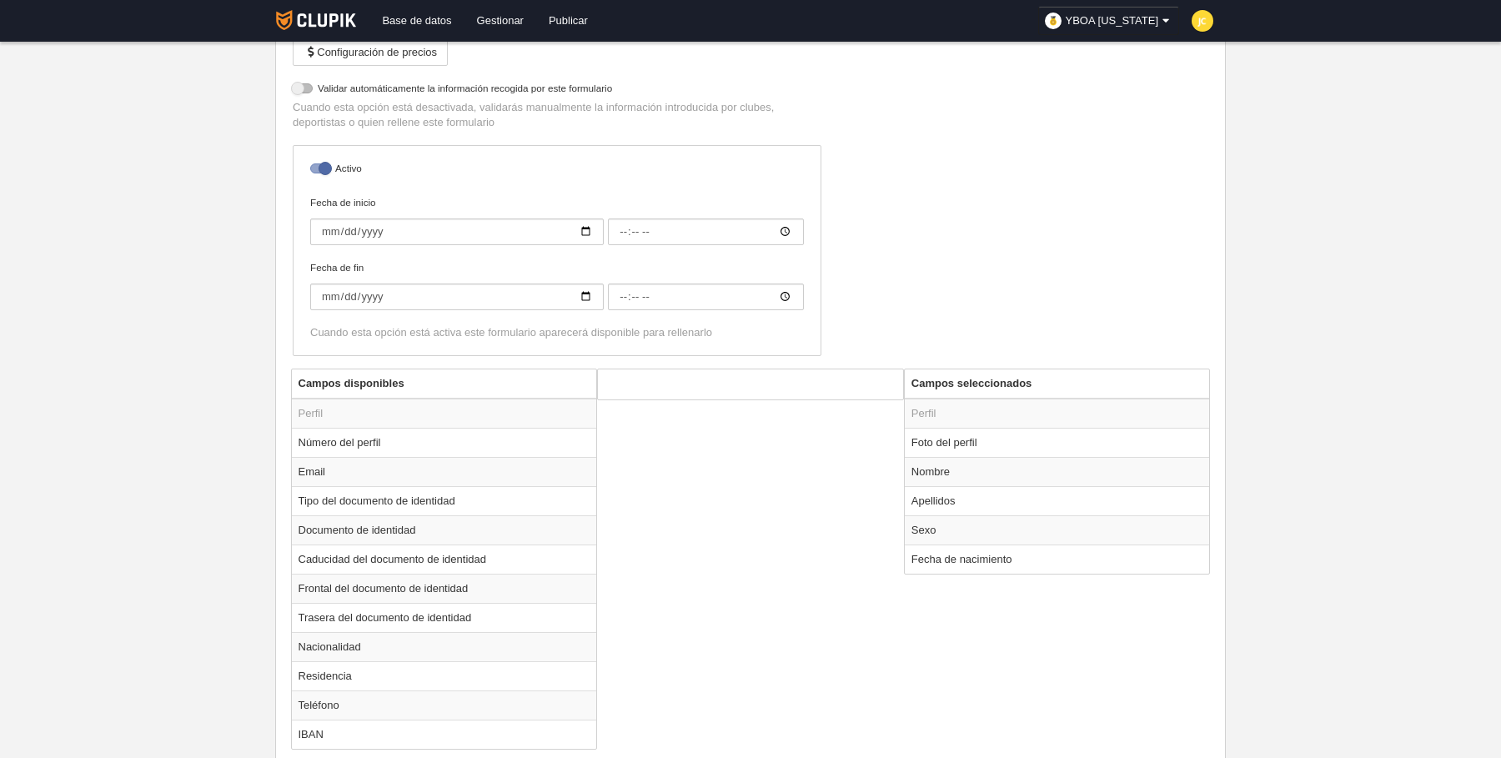
scroll to position [292, 0]
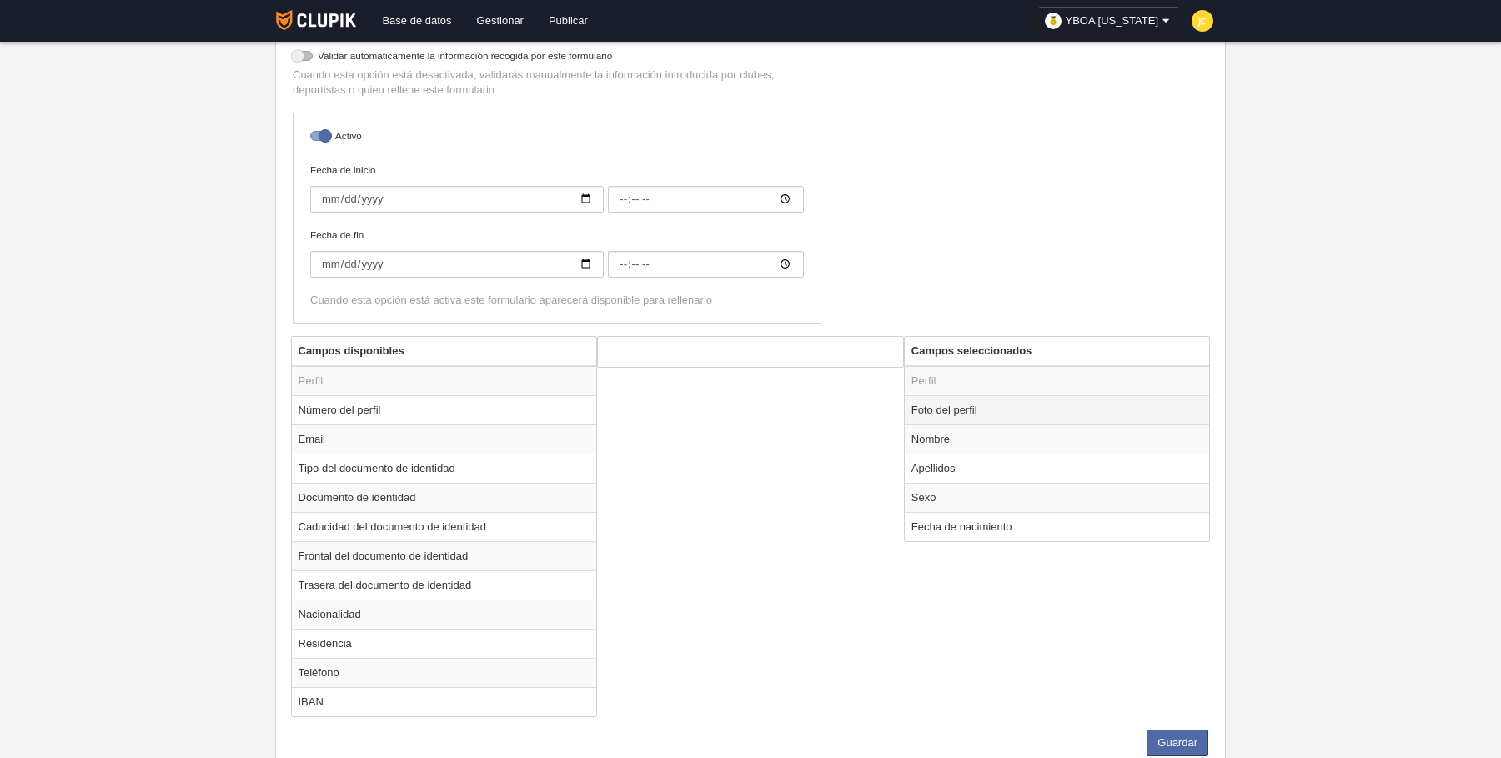
click at [992, 400] on td "Foto del perfil" at bounding box center [1057, 409] width 305 height 29
radio input "true"
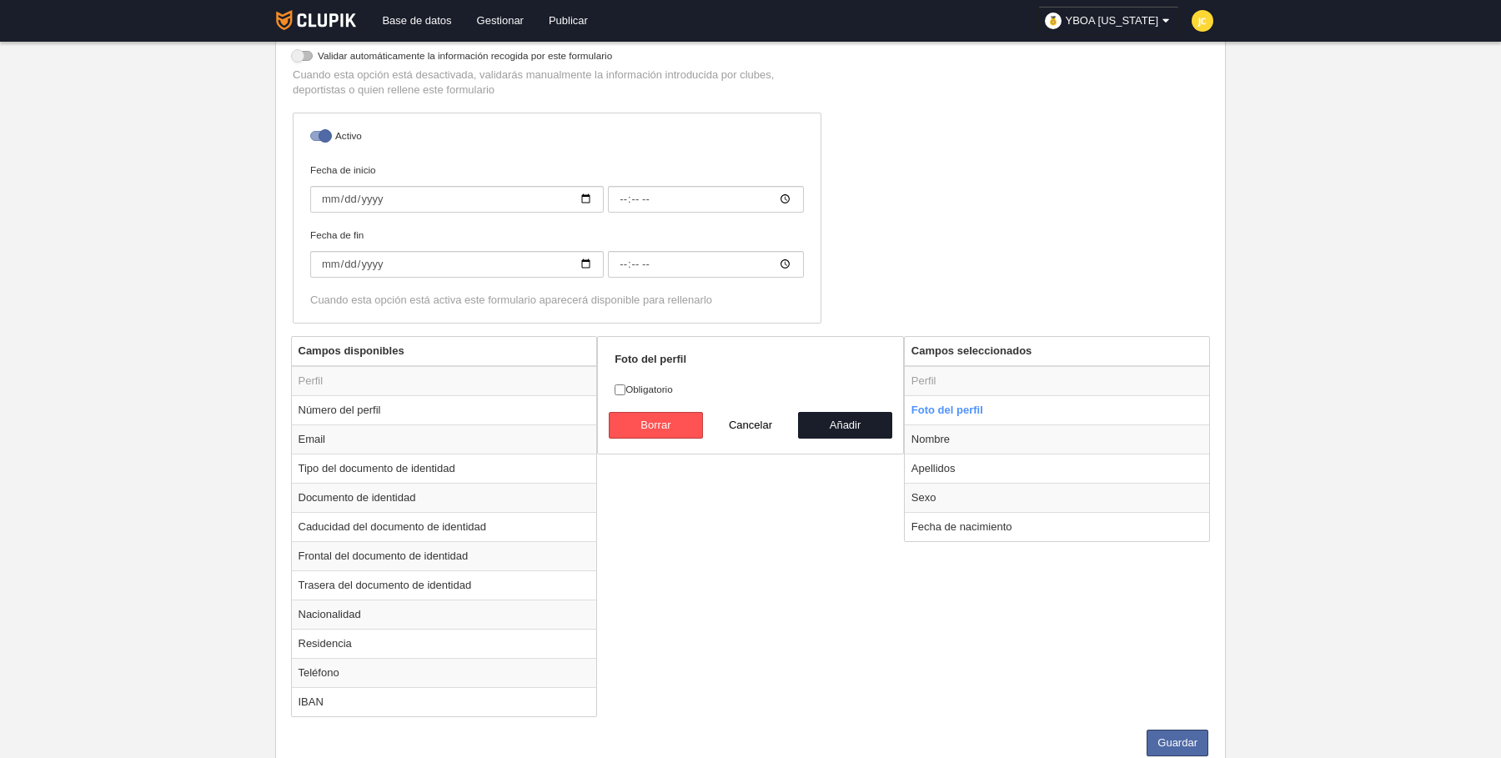
click at [652, 382] on label "Obligatorio" at bounding box center [751, 389] width 272 height 15
click at [626, 385] on input "Obligatorio" at bounding box center [620, 390] width 11 height 11
click at [635, 384] on label "Obligatorio" at bounding box center [751, 389] width 272 height 15
click at [626, 385] on input "Obligatorio" at bounding box center [620, 390] width 11 height 11
checkbox input "false"
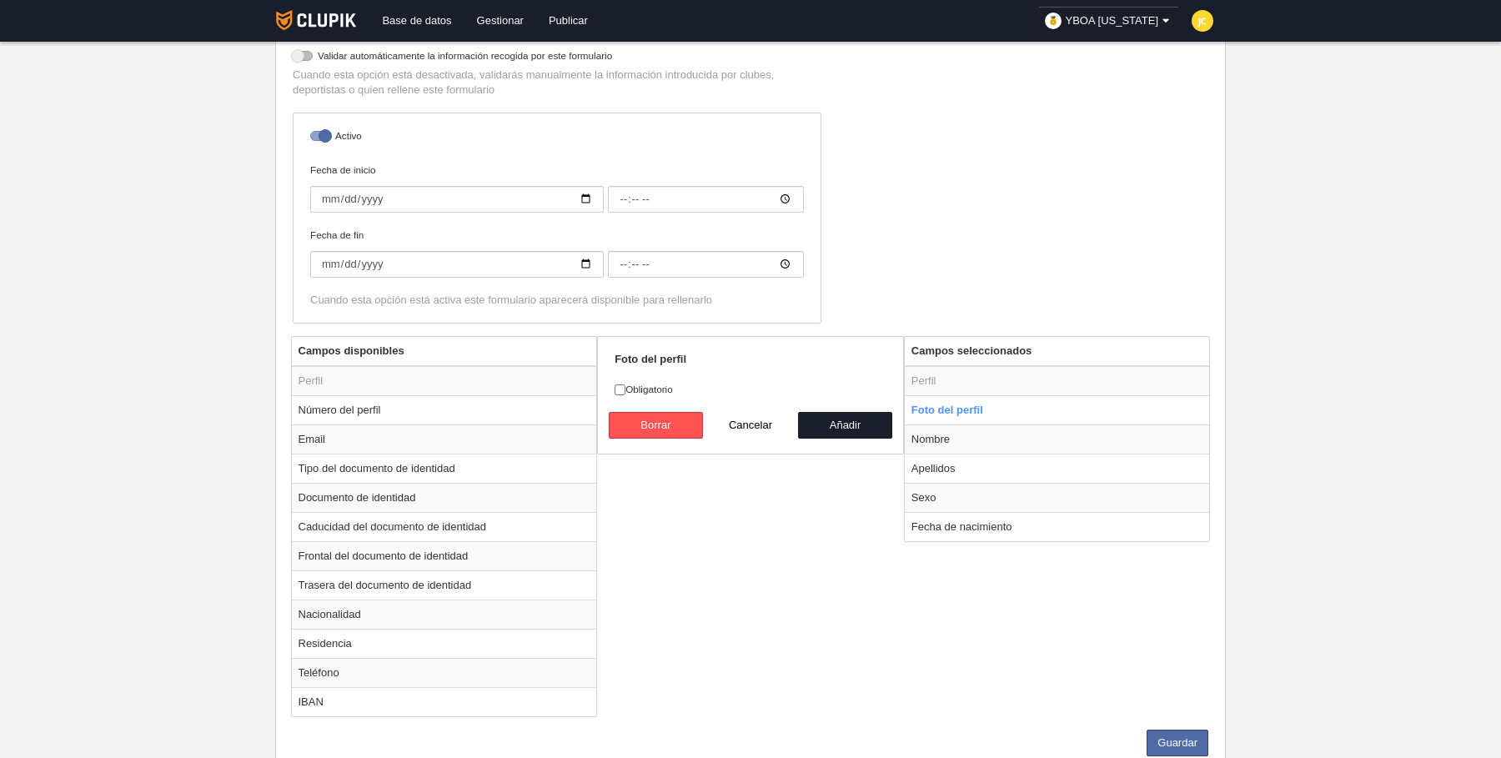
click at [757, 504] on div "Campos disponibles Perfil Número del perfil Email Tipo del documento de identid…" at bounding box center [751, 533] width 928 height 394
click at [943, 439] on td "Nombre" at bounding box center [1057, 439] width 305 height 29
radio input "false"
radio input "true"
checkbox input "true"
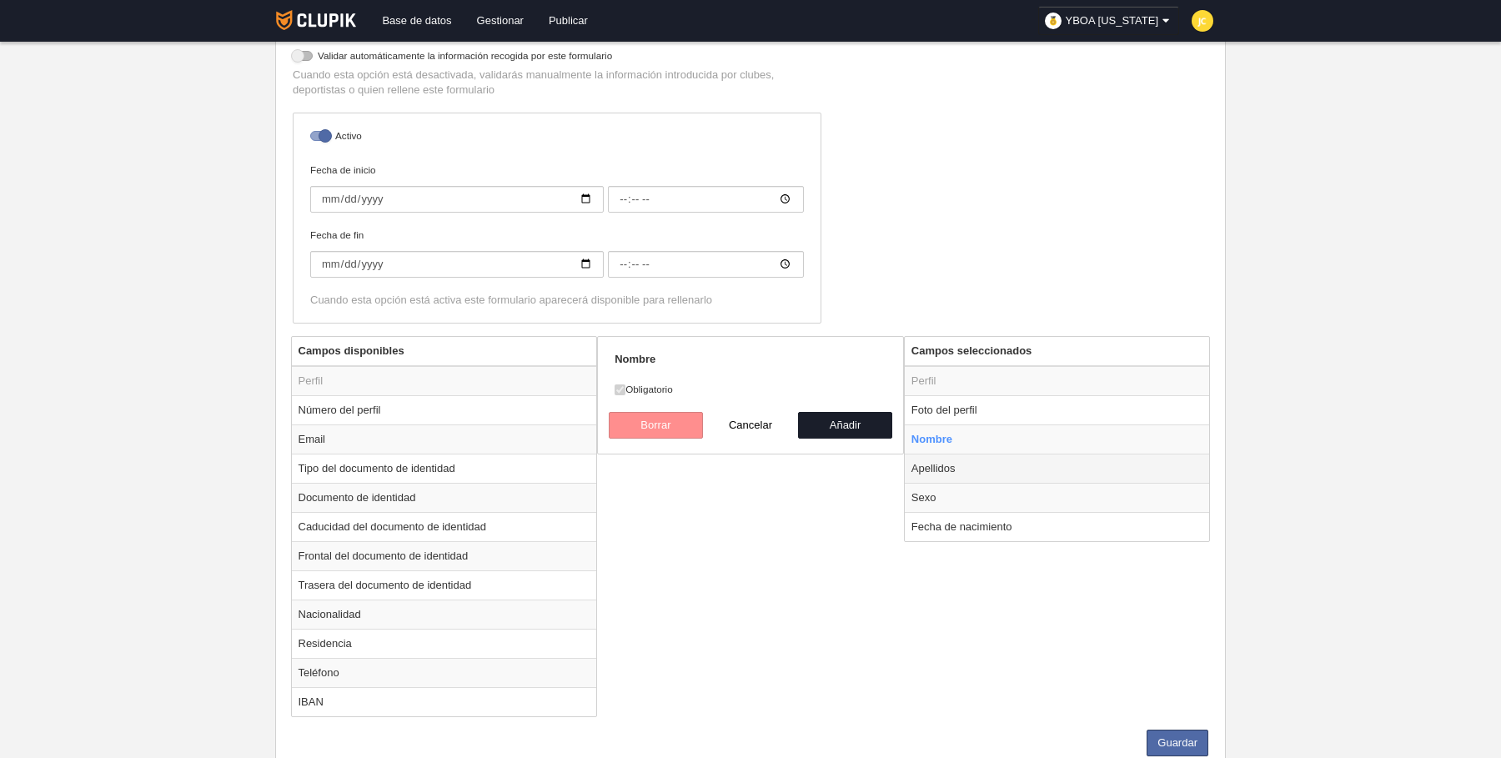
click at [943, 464] on td "Apellidos" at bounding box center [1057, 468] width 305 height 29
radio input "false"
radio input "true"
checkbox input "false"
click at [968, 497] on td "Sexo" at bounding box center [1057, 497] width 305 height 29
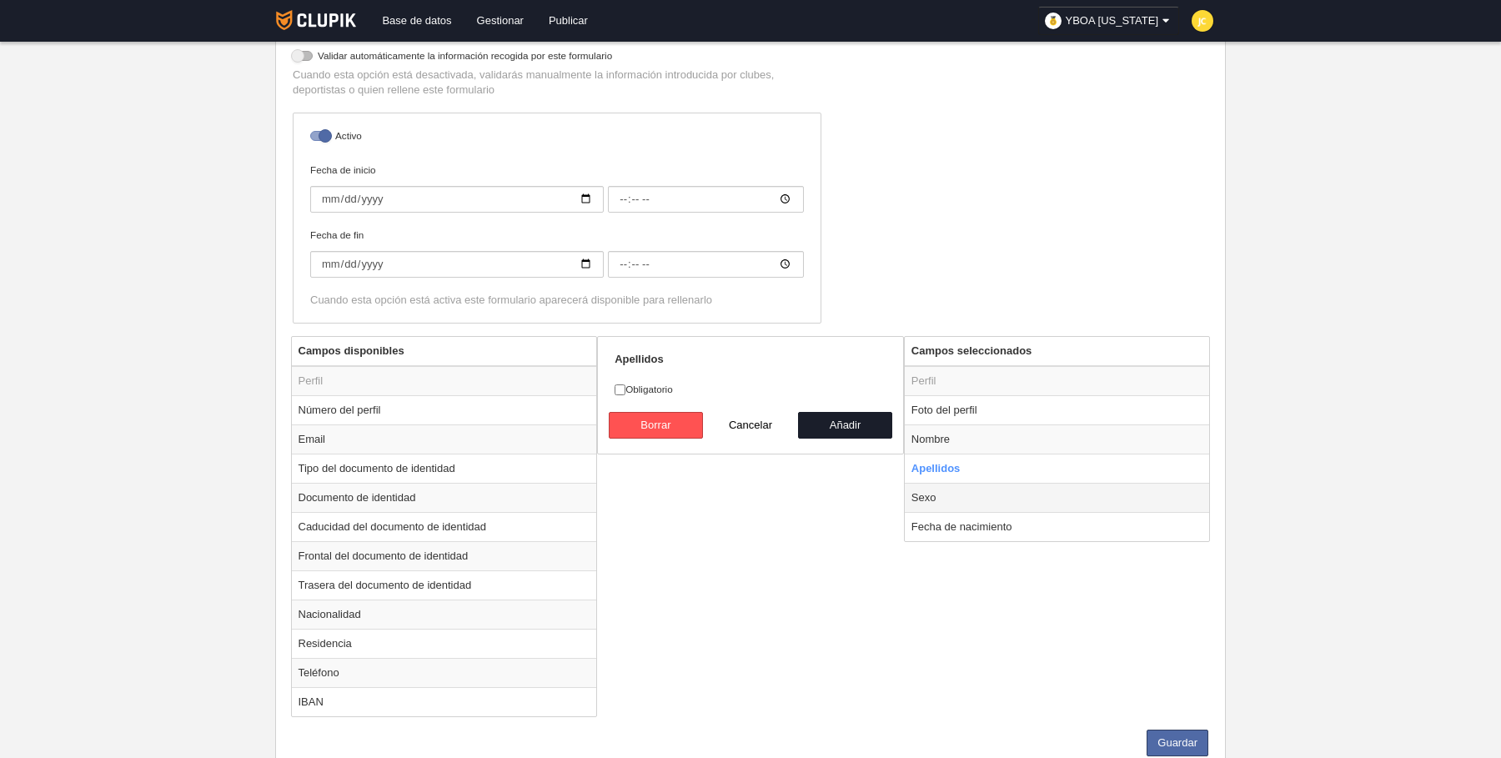
radio input "false"
radio input "true"
select select
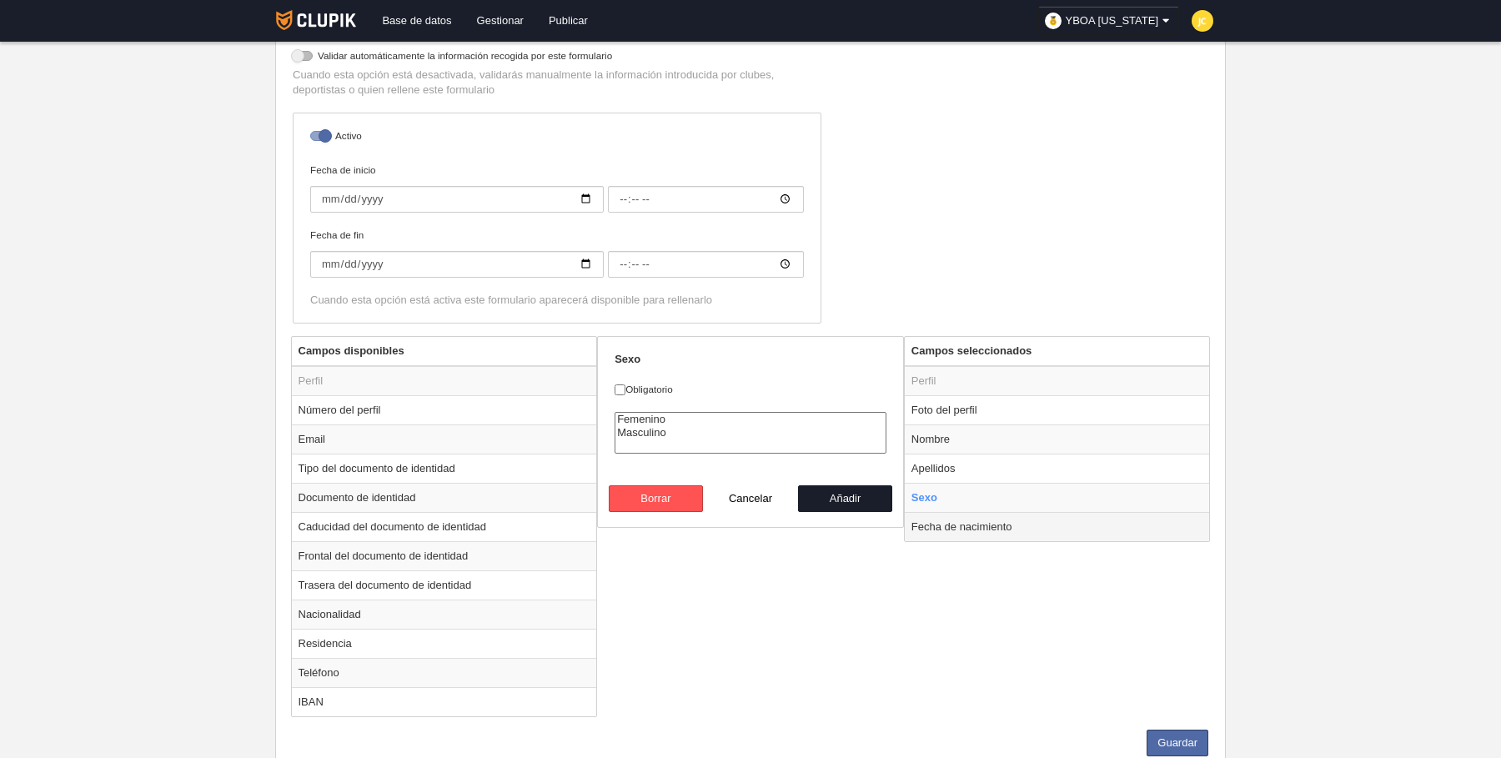
click at [968, 521] on td "Fecha de nacimiento" at bounding box center [1057, 526] width 305 height 29
radio input "false"
radio input "true"
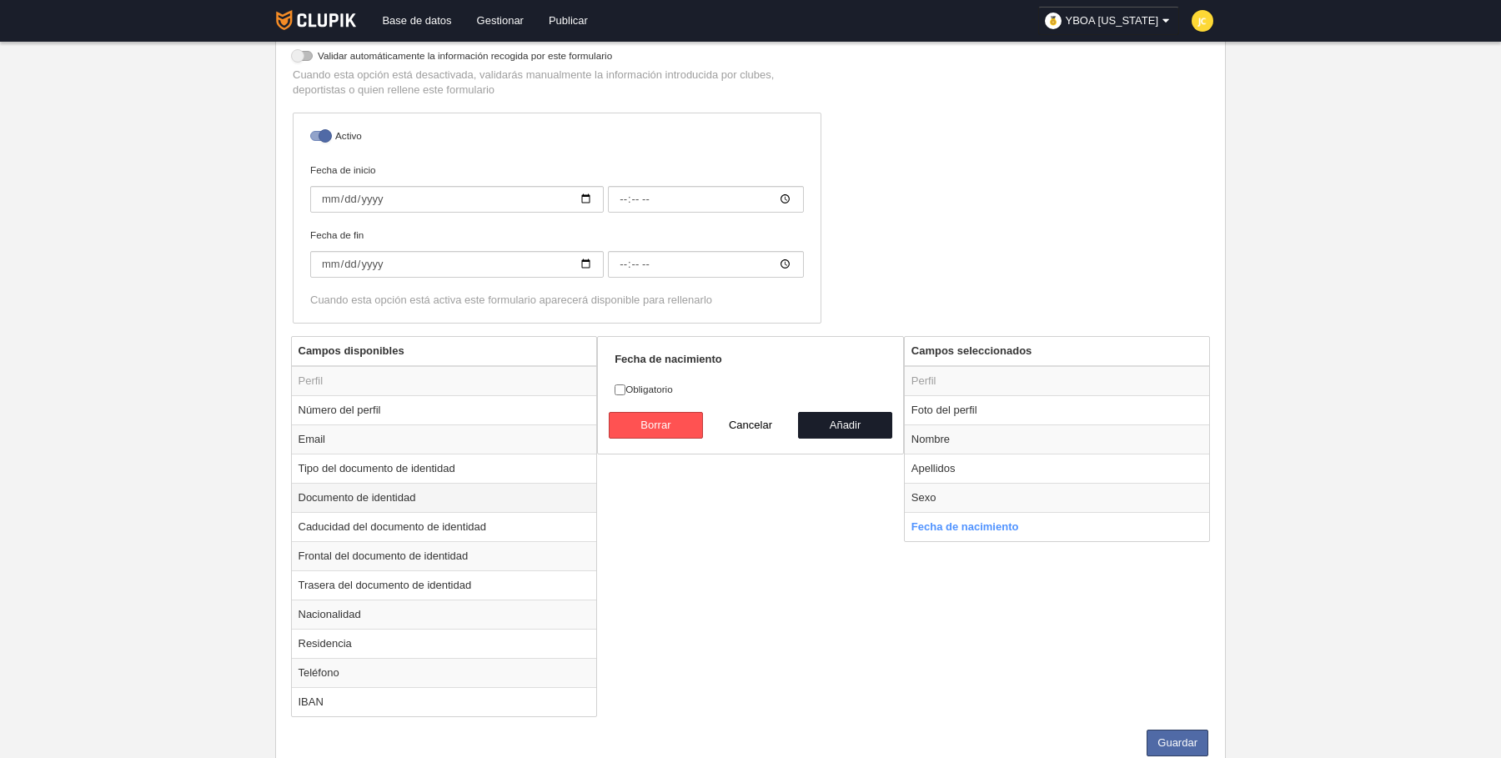
click at [395, 495] on td "Documento de identidad" at bounding box center [444, 497] width 305 height 29
radio input "true"
checkbox input "true"
click at [852, 421] on button "Añadir" at bounding box center [845, 425] width 95 height 27
radio input "false"
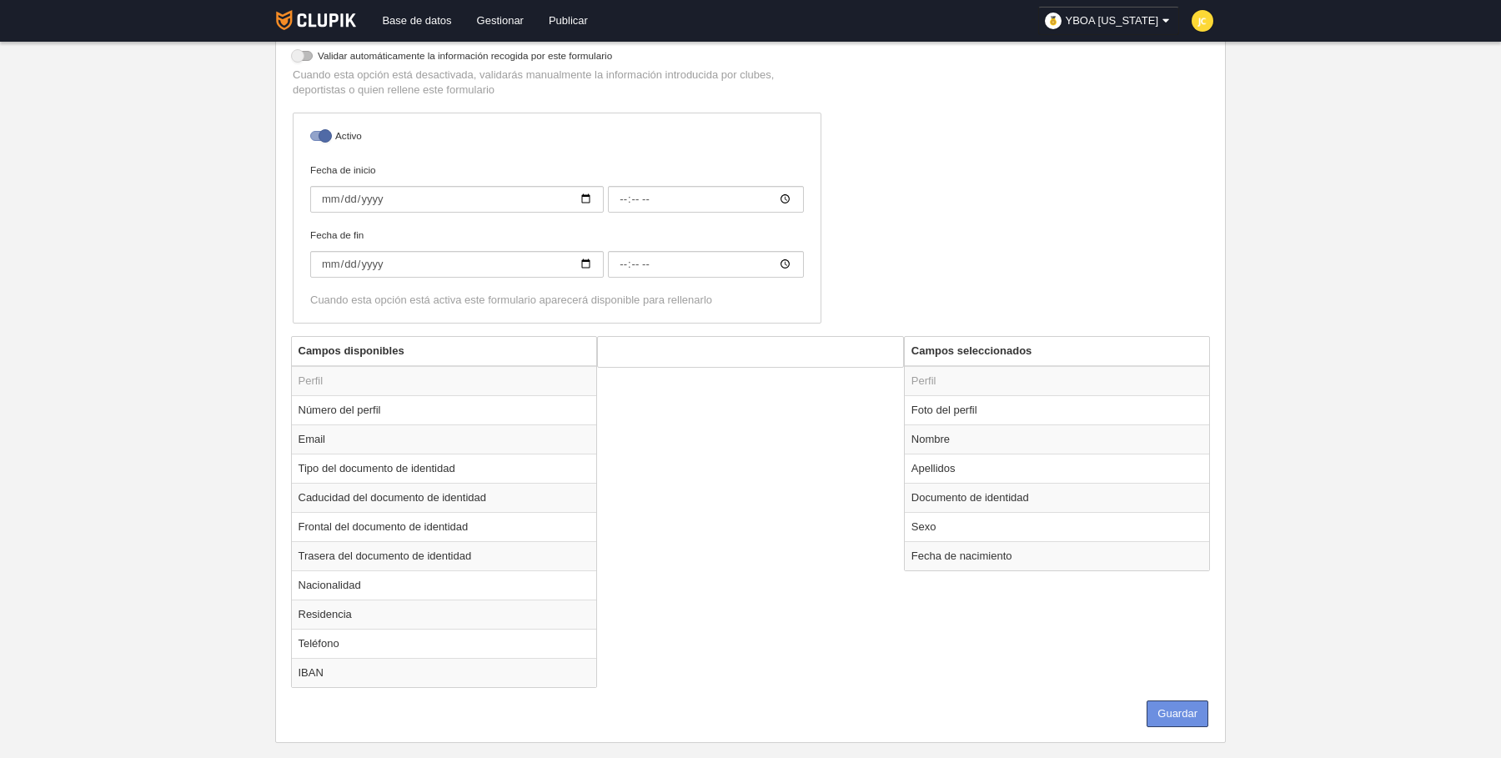
click at [1178, 715] on button "Guardar" at bounding box center [1178, 714] width 62 height 27
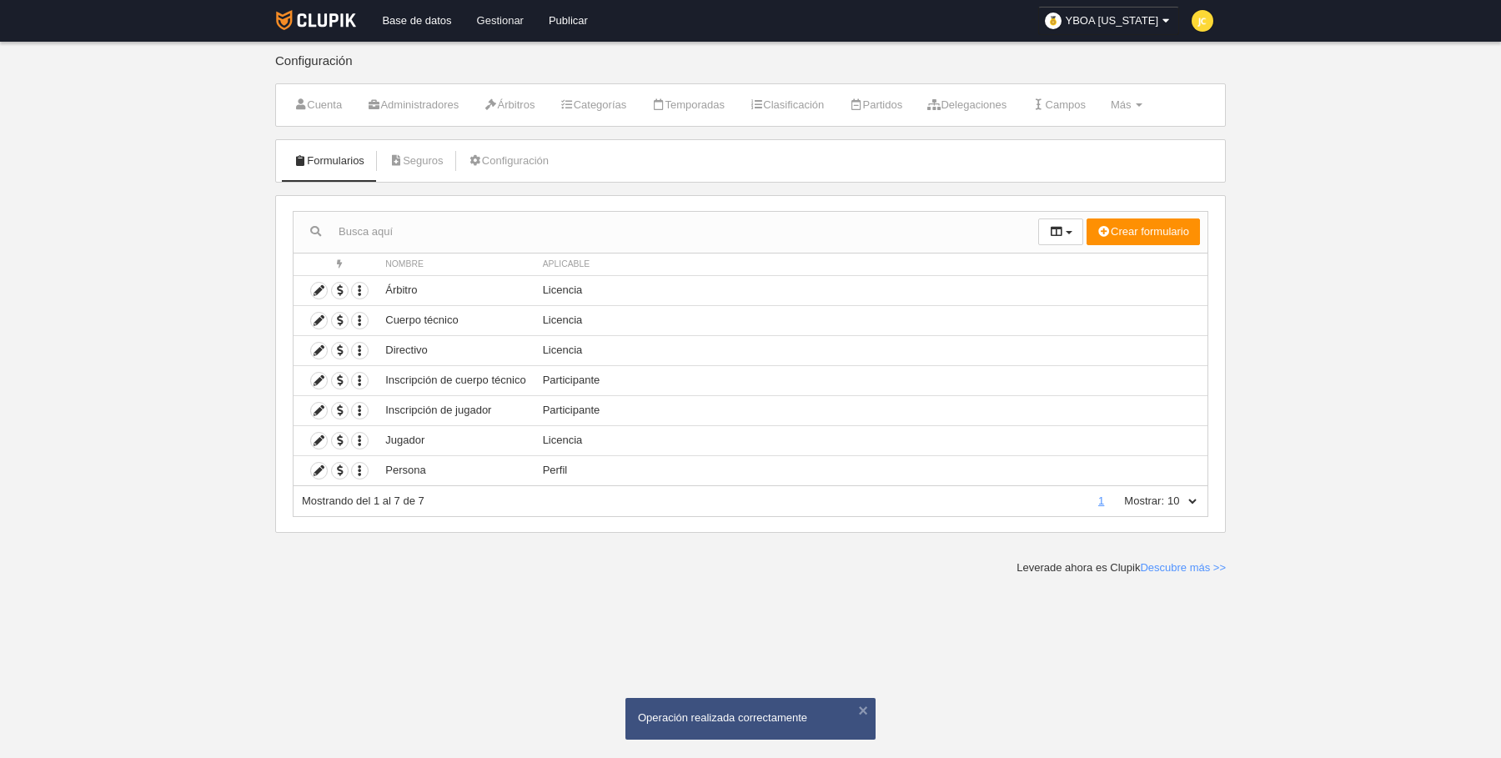
click at [507, 21] on link "Gestionar" at bounding box center [501, 21] width 72 height 42
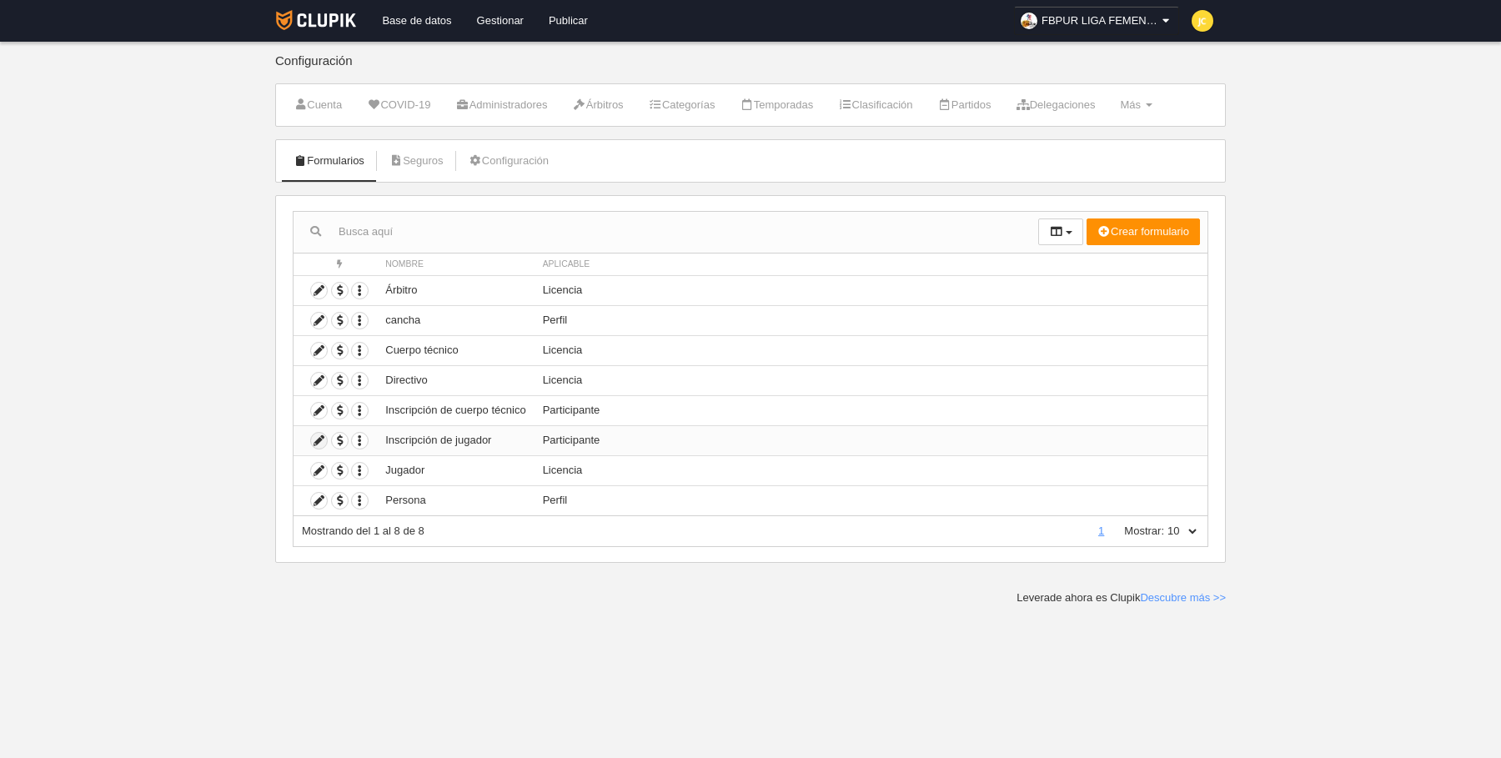
click at [318, 435] on icon at bounding box center [319, 441] width 16 height 16
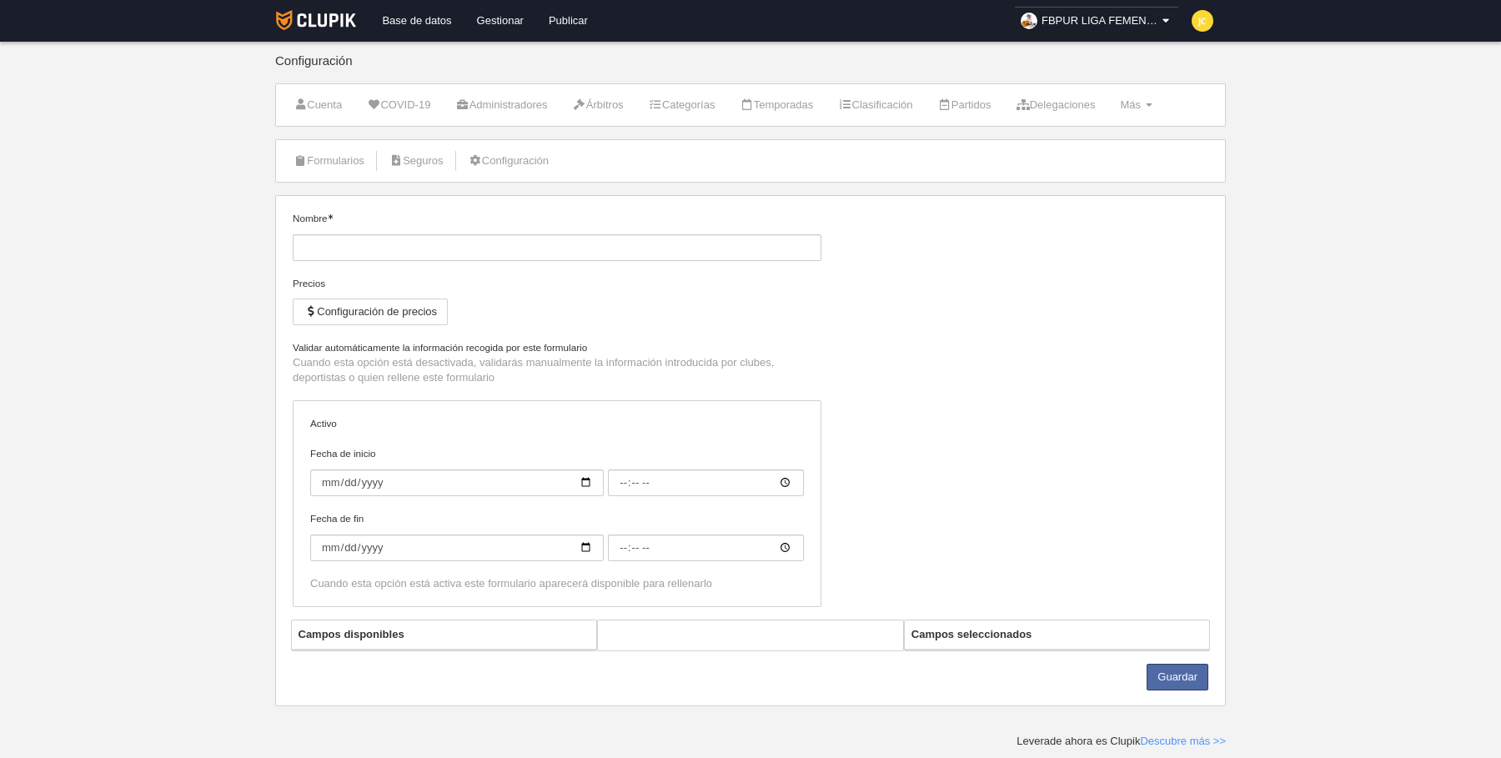
type input "Inscripción de jugador"
checkbox input "true"
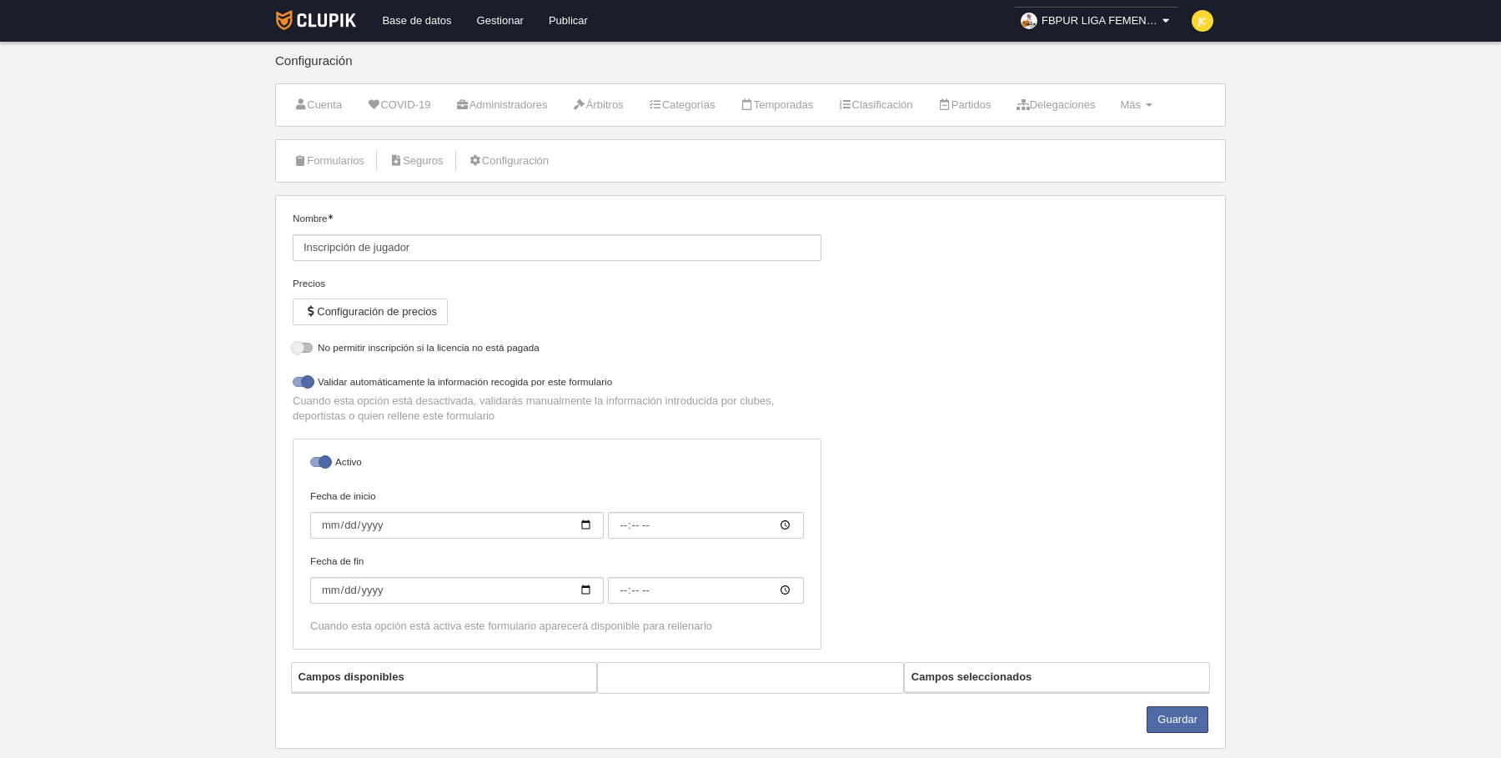
select select "selected"
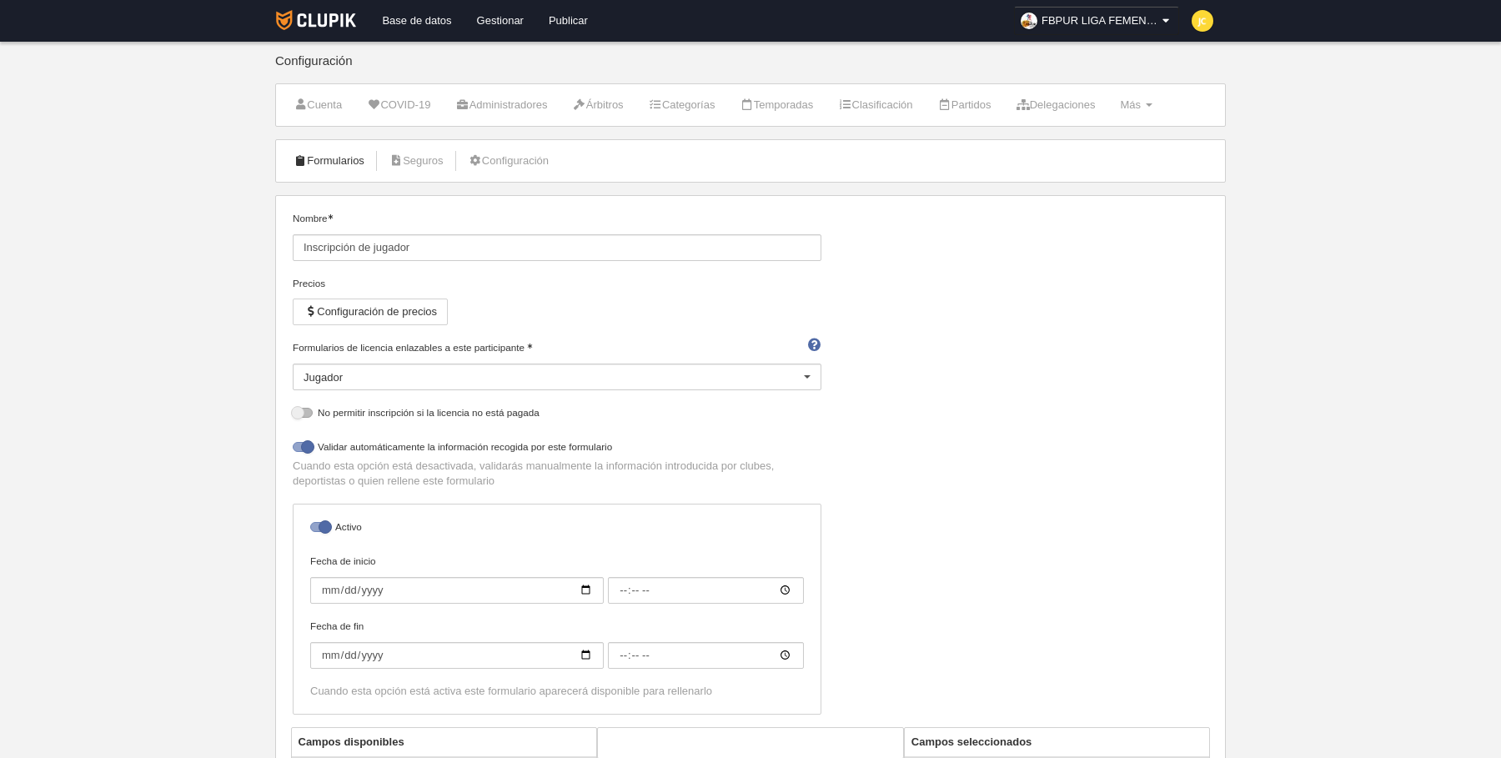
click at [340, 161] on link "Formularios" at bounding box center [328, 160] width 89 height 25
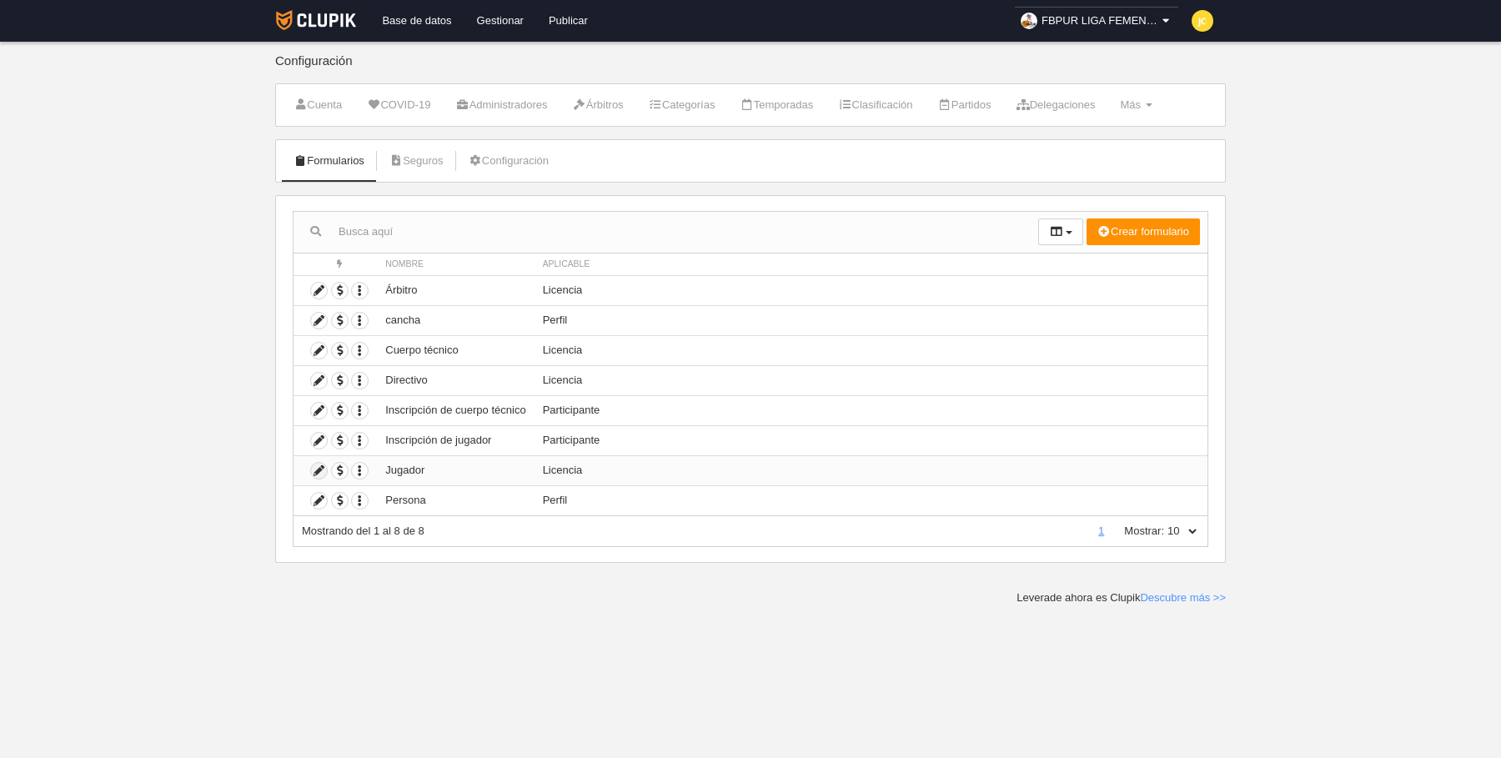
click at [319, 470] on icon at bounding box center [319, 471] width 16 height 16
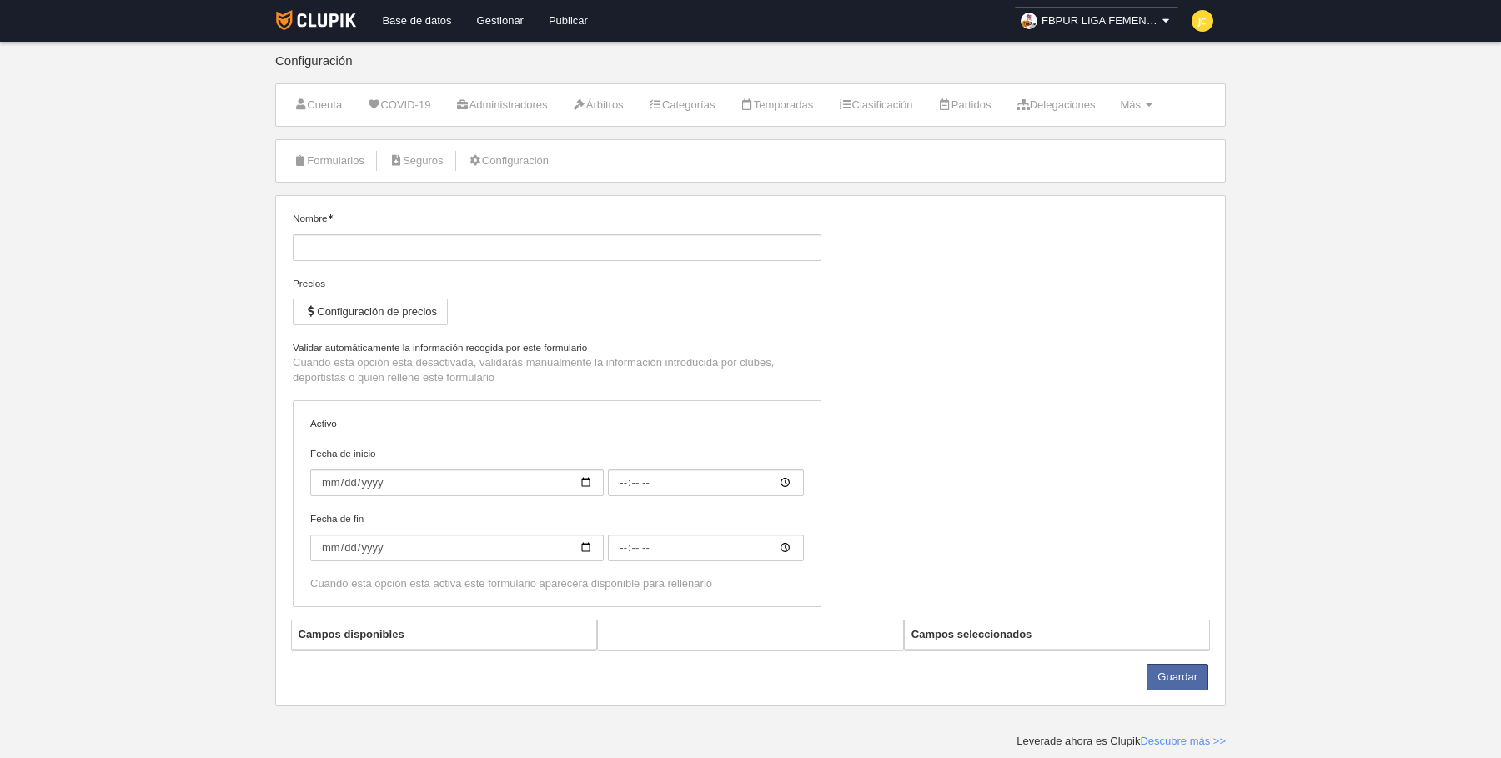
type input "Jugador"
checkbox input "true"
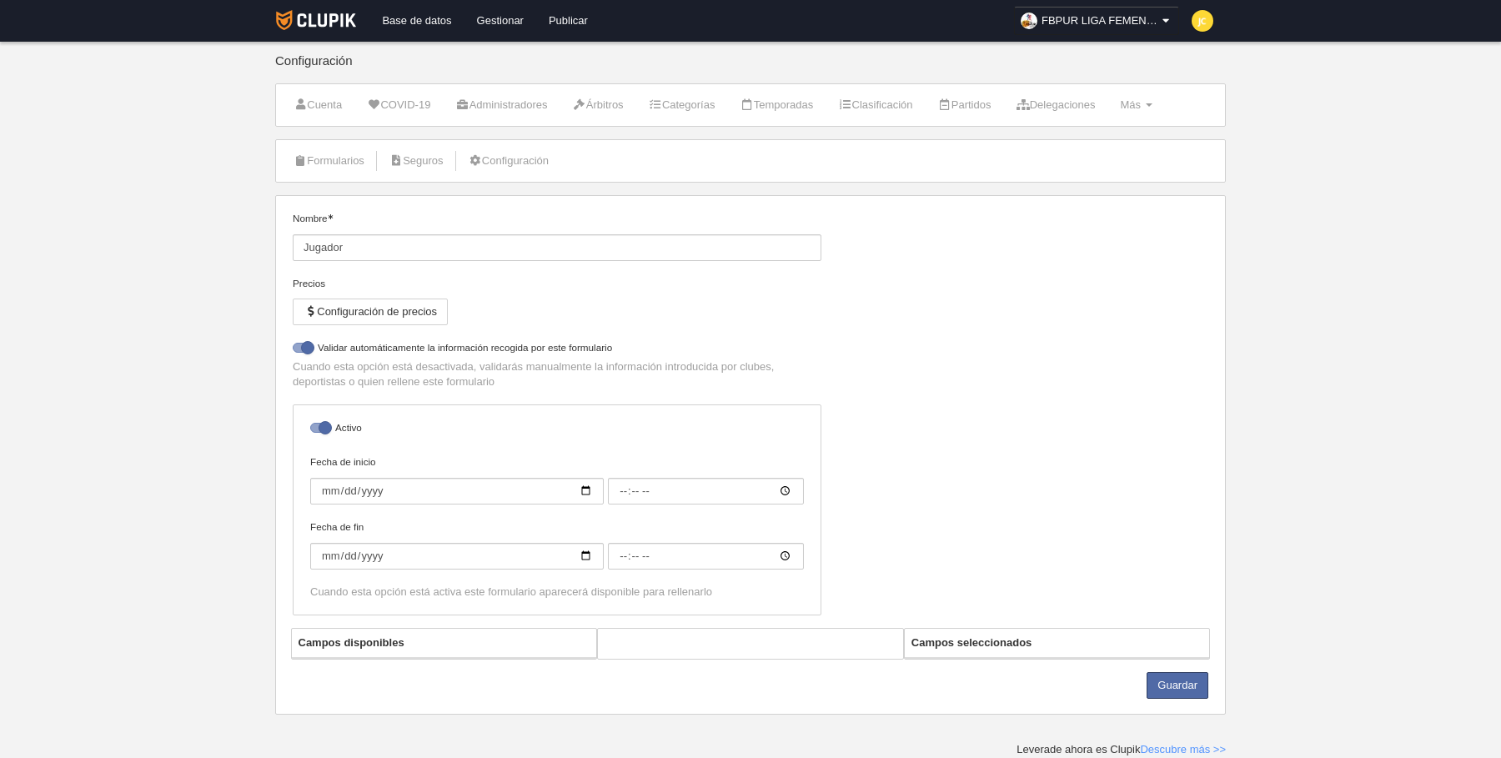
select select "selected"
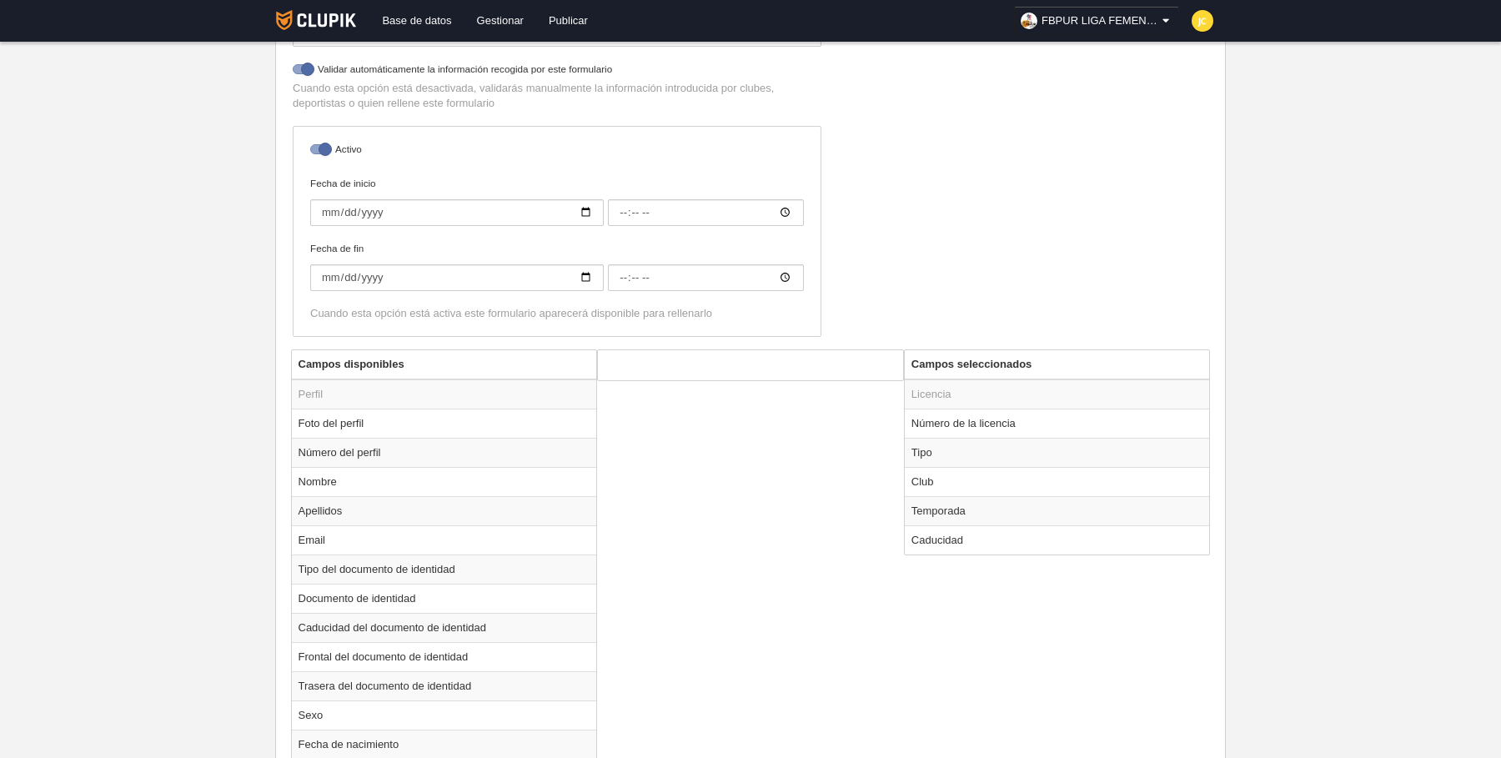
scroll to position [417, 0]
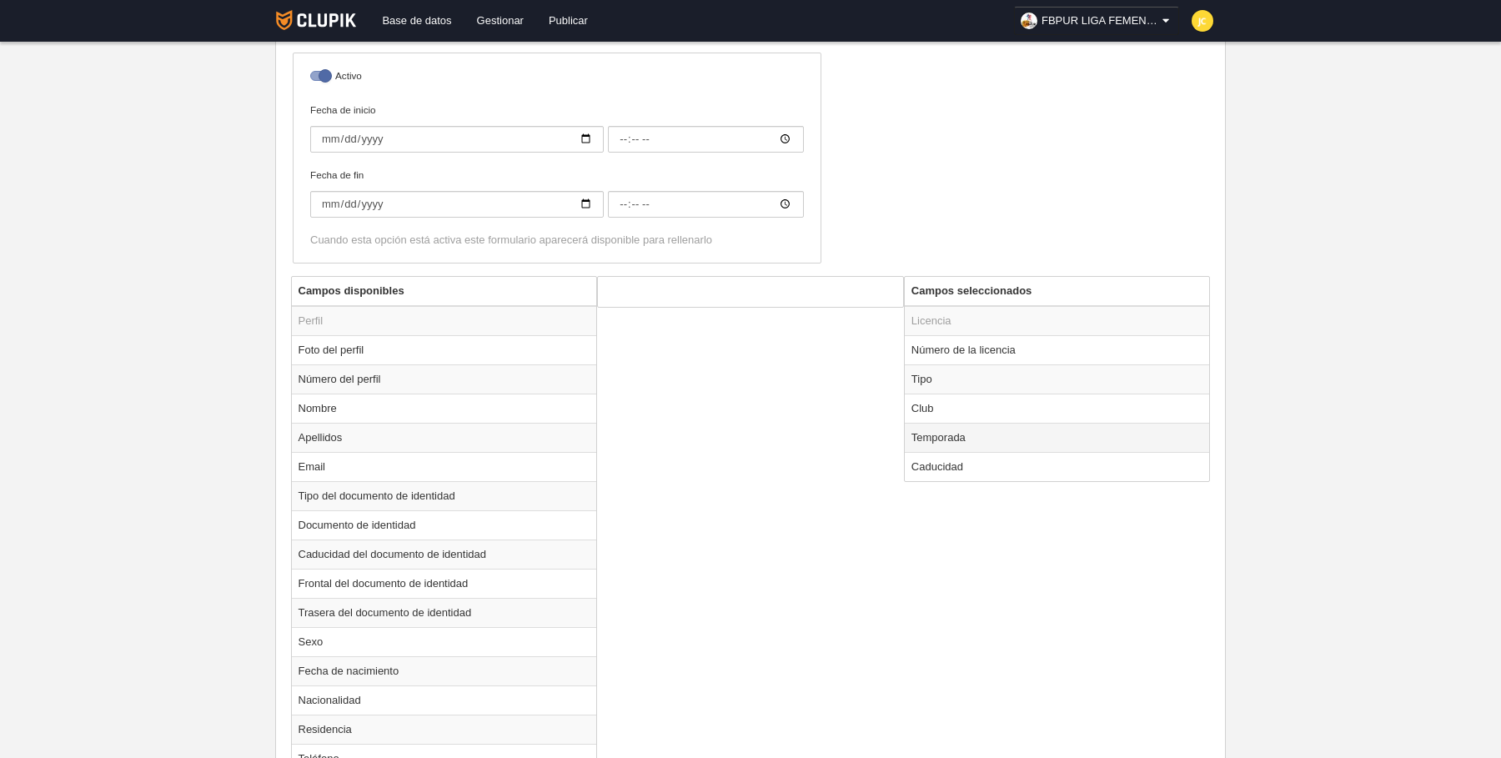
click at [992, 441] on td "Temporada" at bounding box center [1057, 437] width 305 height 29
radio input "true"
select select "7698"
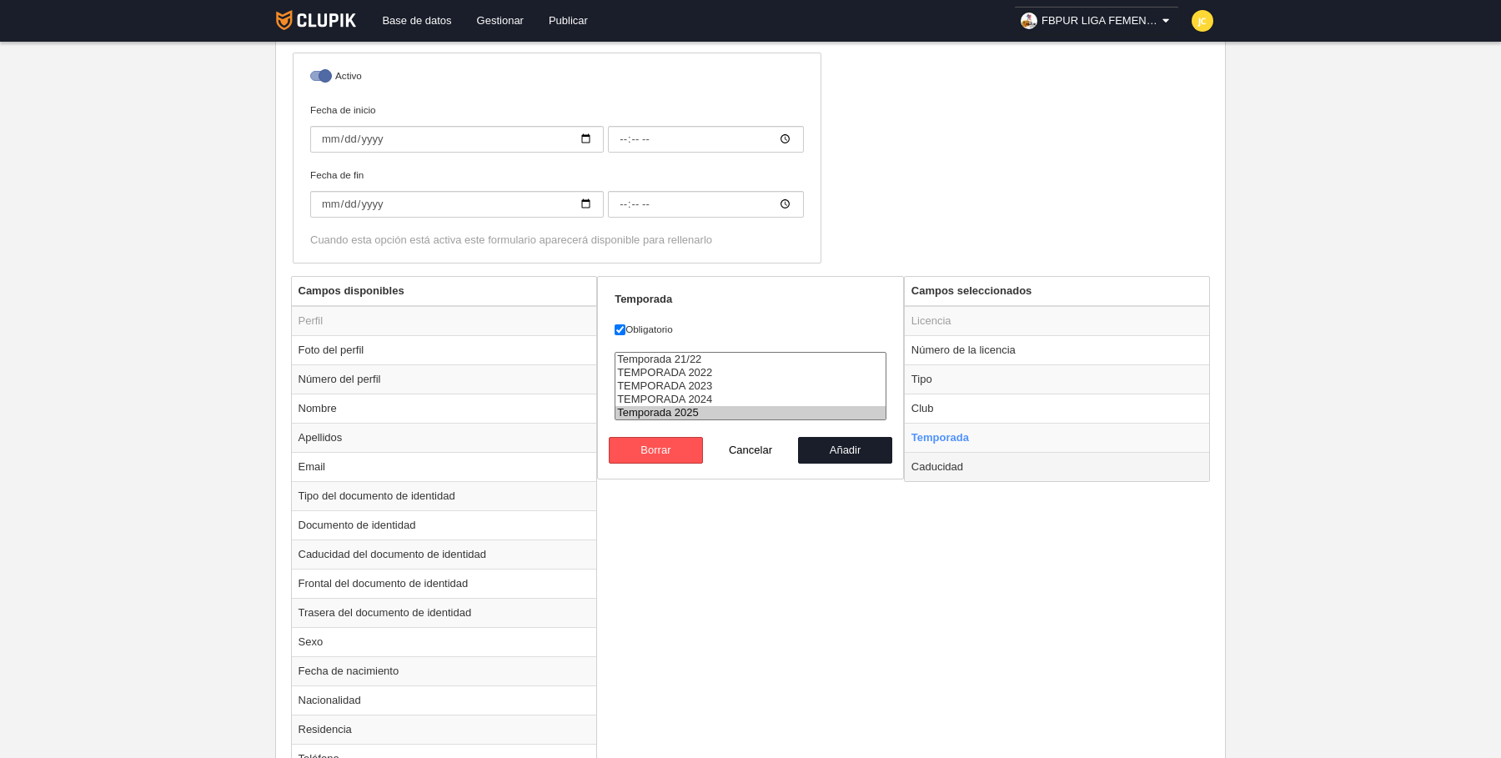
click at [1011, 462] on td "Caducidad" at bounding box center [1057, 466] width 305 height 29
radio input "false"
radio input "true"
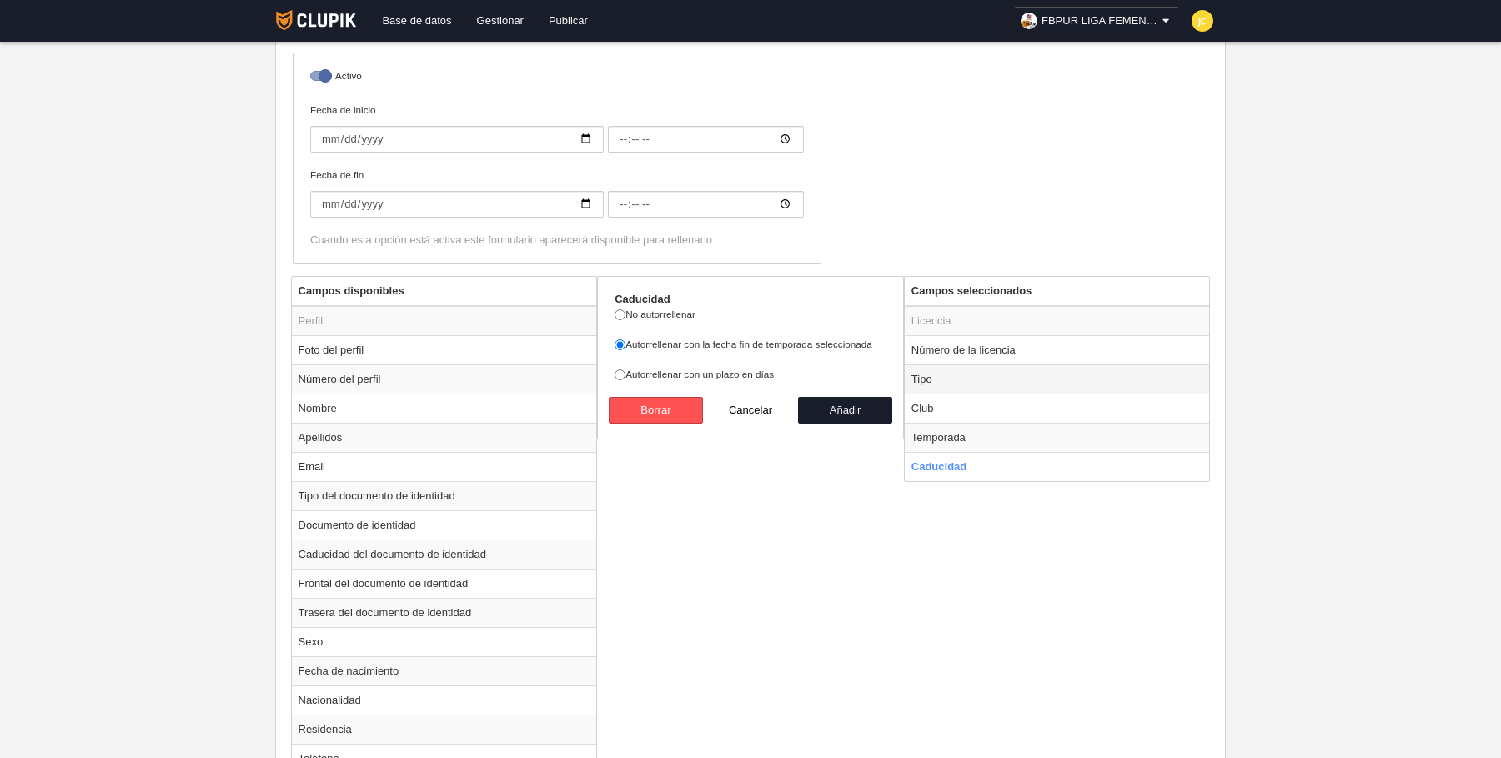
click at [958, 379] on td "Tipo" at bounding box center [1057, 379] width 305 height 29
radio input "true"
select select "player"
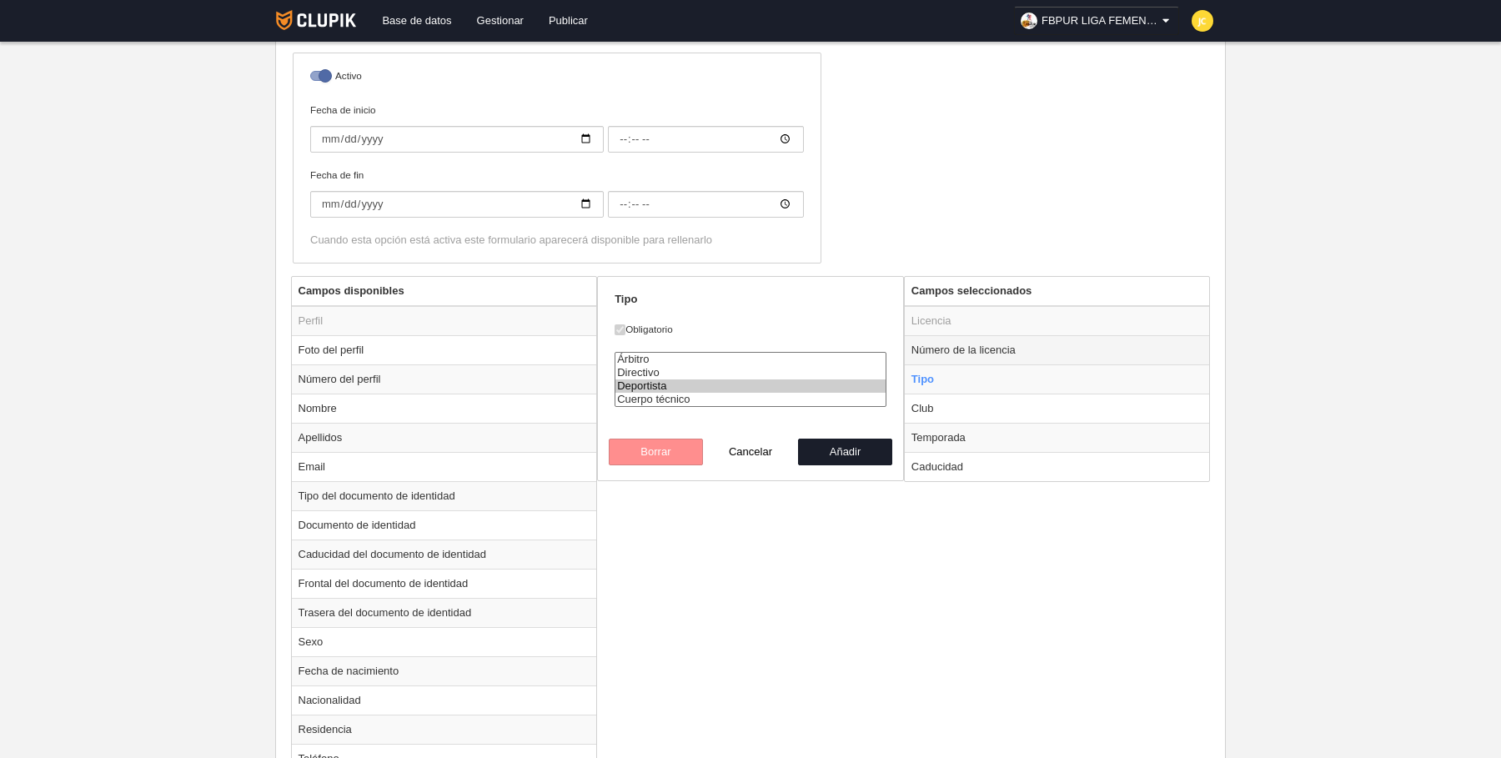
click at [975, 350] on td "Número de la licencia" at bounding box center [1057, 349] width 305 height 29
radio input "true"
select select "206"
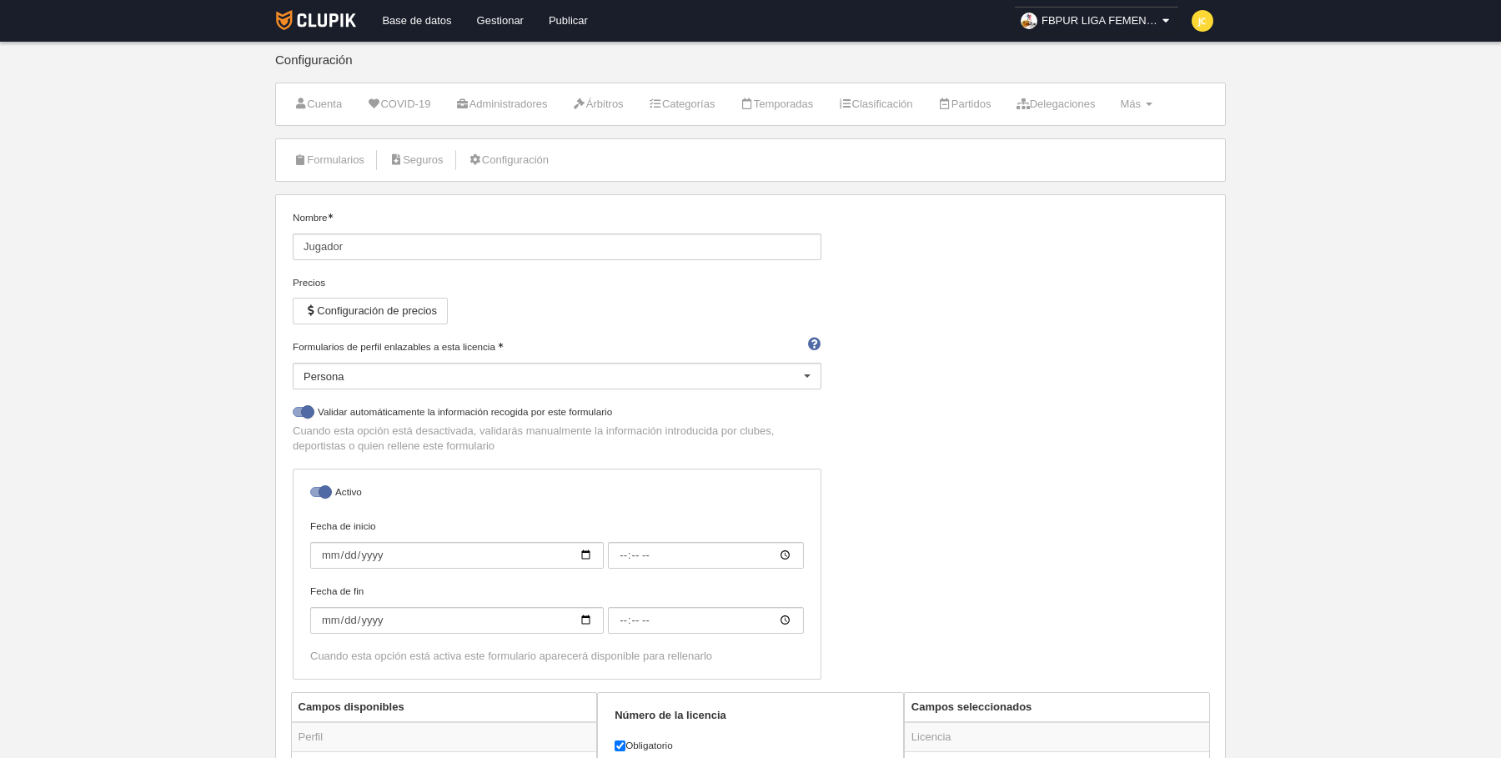
scroll to position [0, 0]
click at [344, 166] on link "Formularios" at bounding box center [328, 160] width 89 height 25
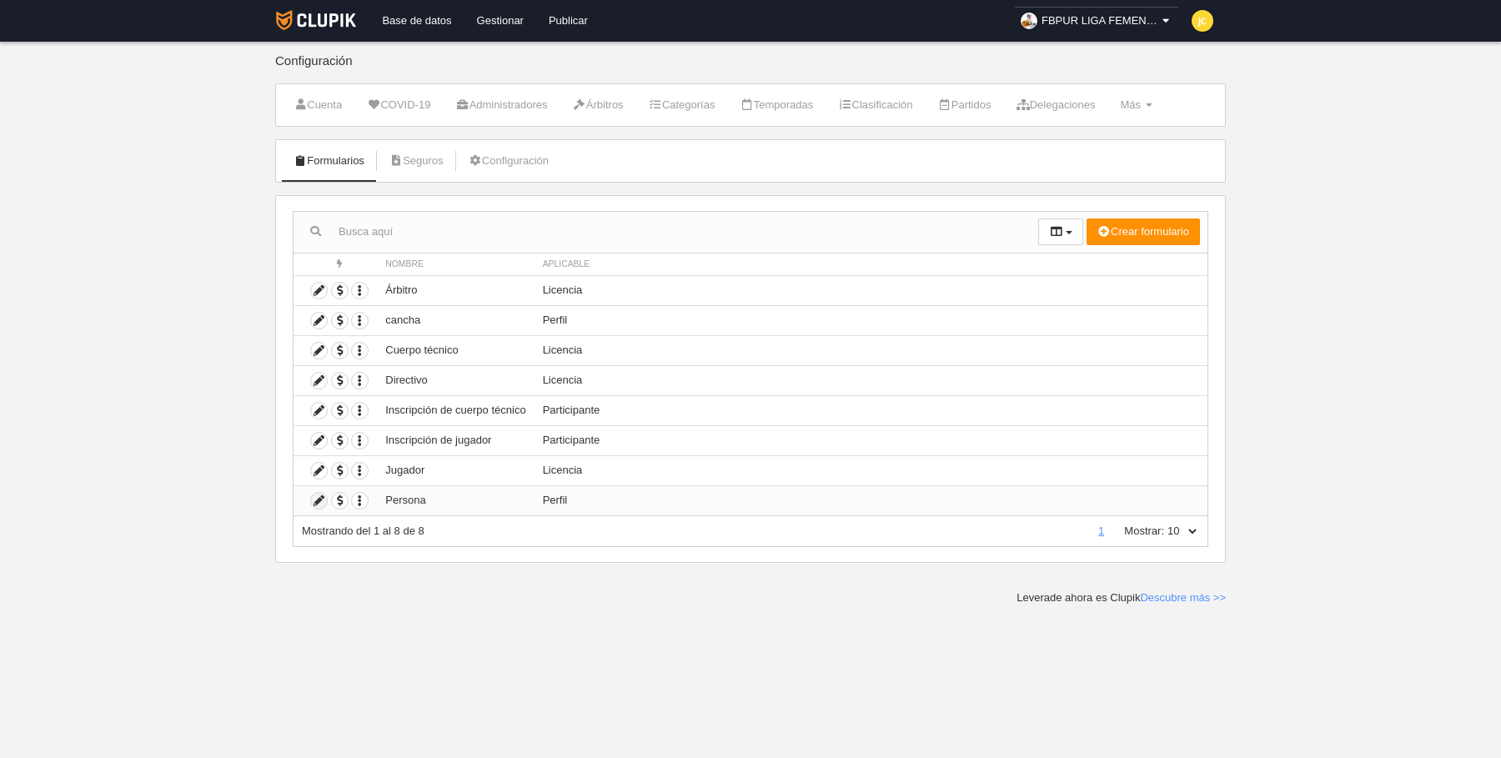
click at [317, 495] on icon at bounding box center [319, 501] width 16 height 16
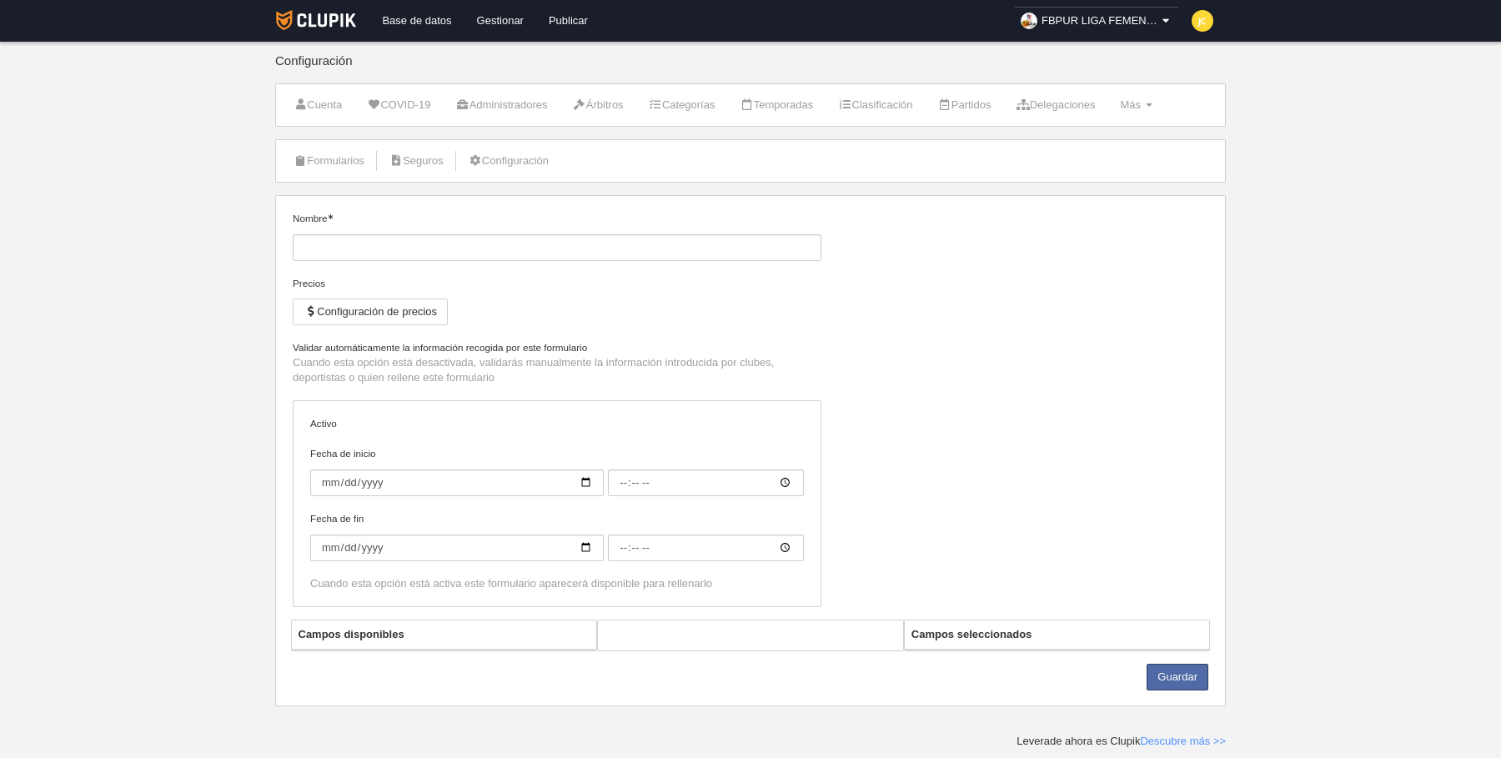
type input "Persona"
checkbox input "true"
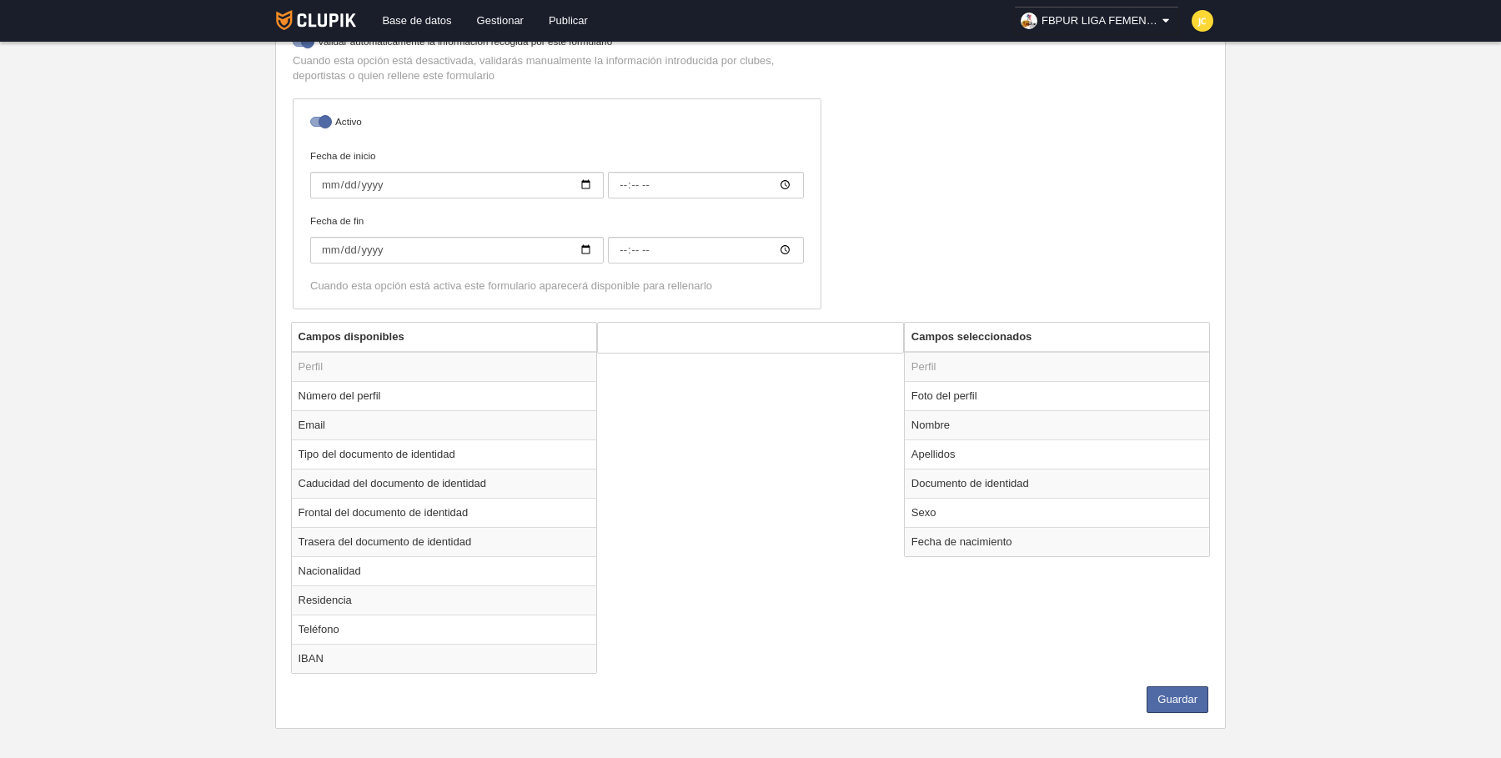
scroll to position [311, 0]
